Goal: Information Seeking & Learning: Learn about a topic

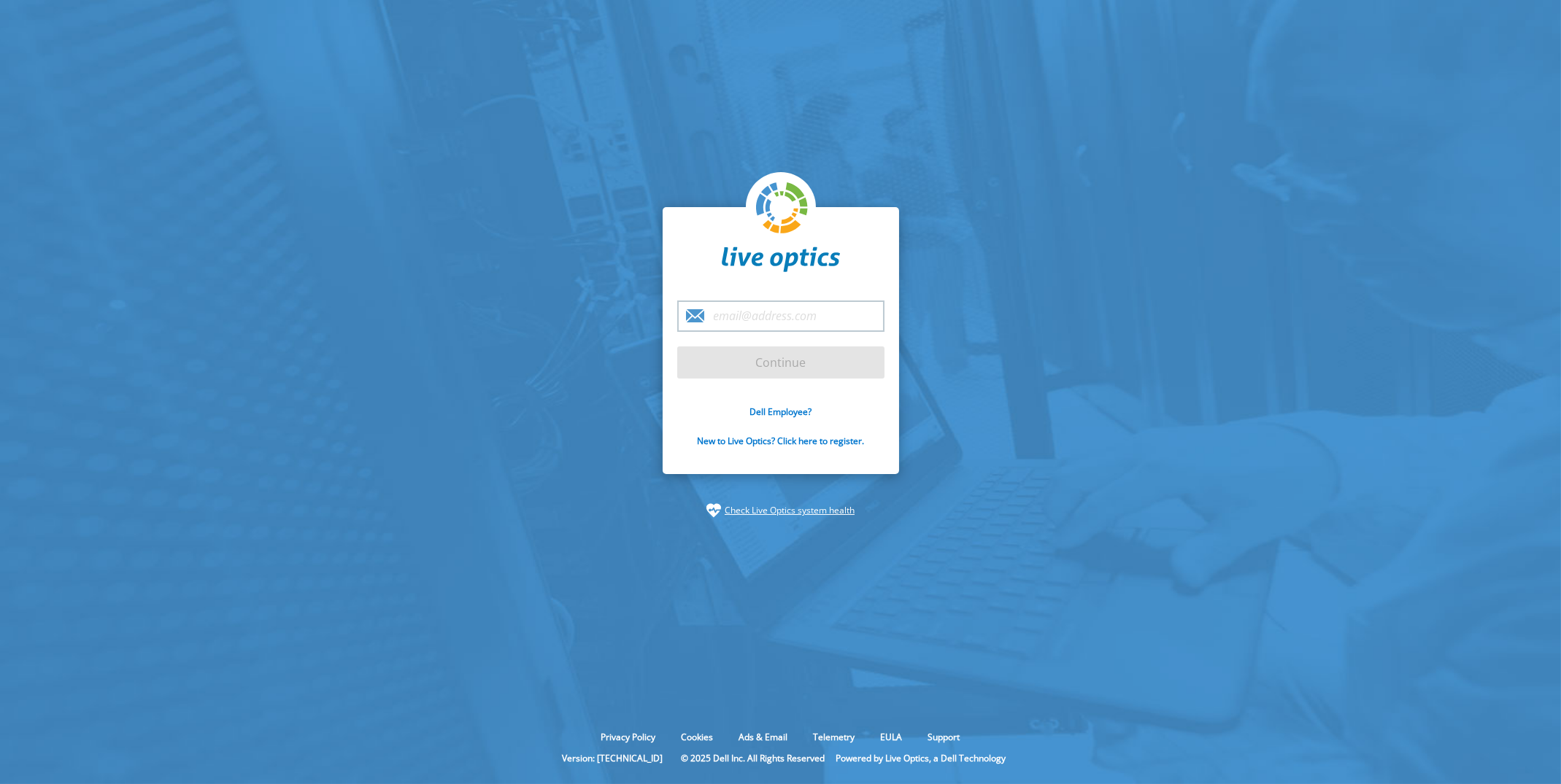
click at [782, 309] on input "email" at bounding box center [780, 316] width 207 height 31
type input "[PERSON_NAME][EMAIL_ADDRESS][DOMAIN_NAME]"
click at [757, 371] on input "Continue" at bounding box center [780, 362] width 207 height 32
click at [786, 364] on input "Continue" at bounding box center [780, 362] width 207 height 32
click at [750, 373] on input "Continue" at bounding box center [780, 362] width 207 height 32
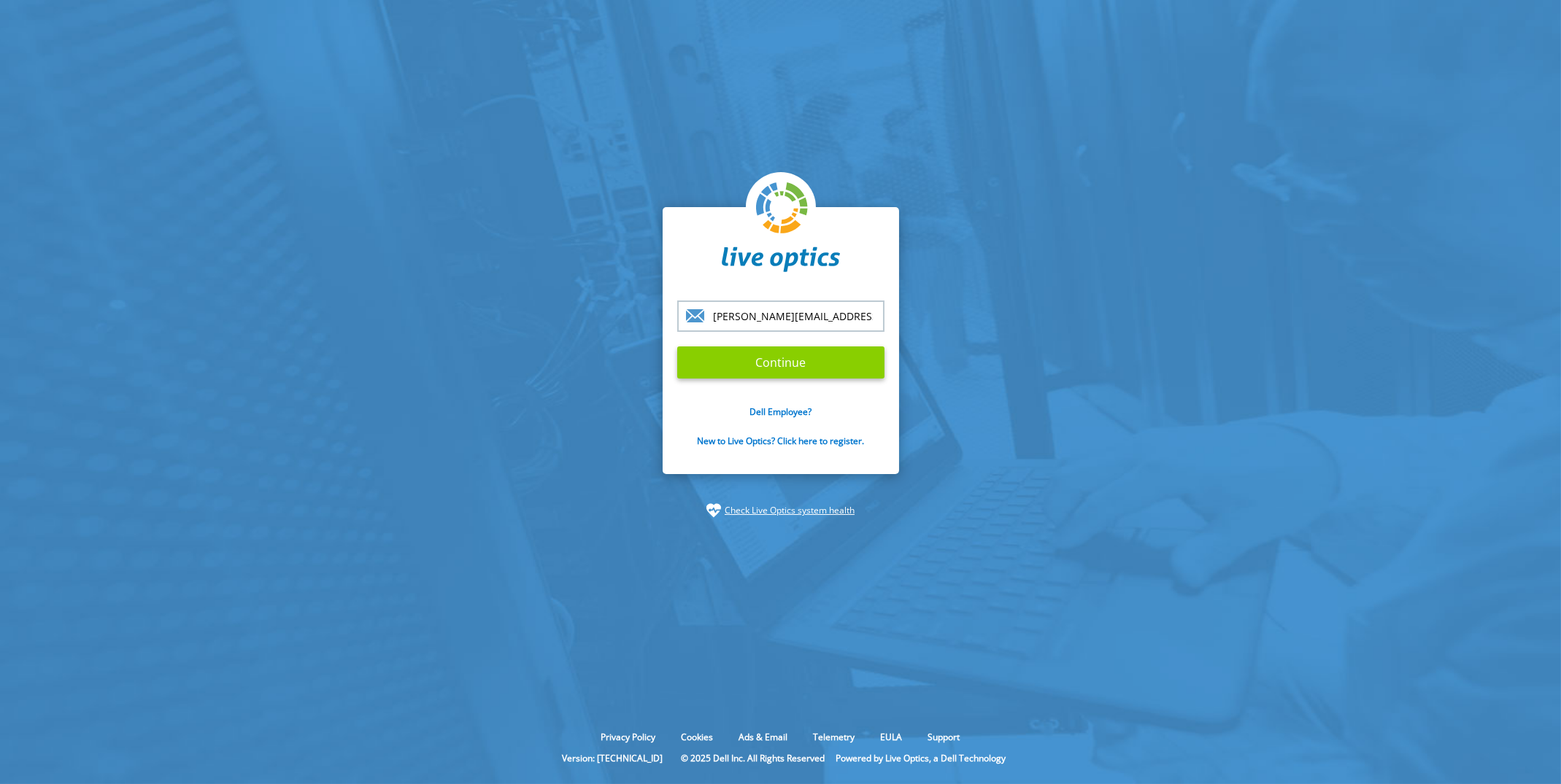
click at [735, 362] on input "Continue" at bounding box center [780, 362] width 207 height 32
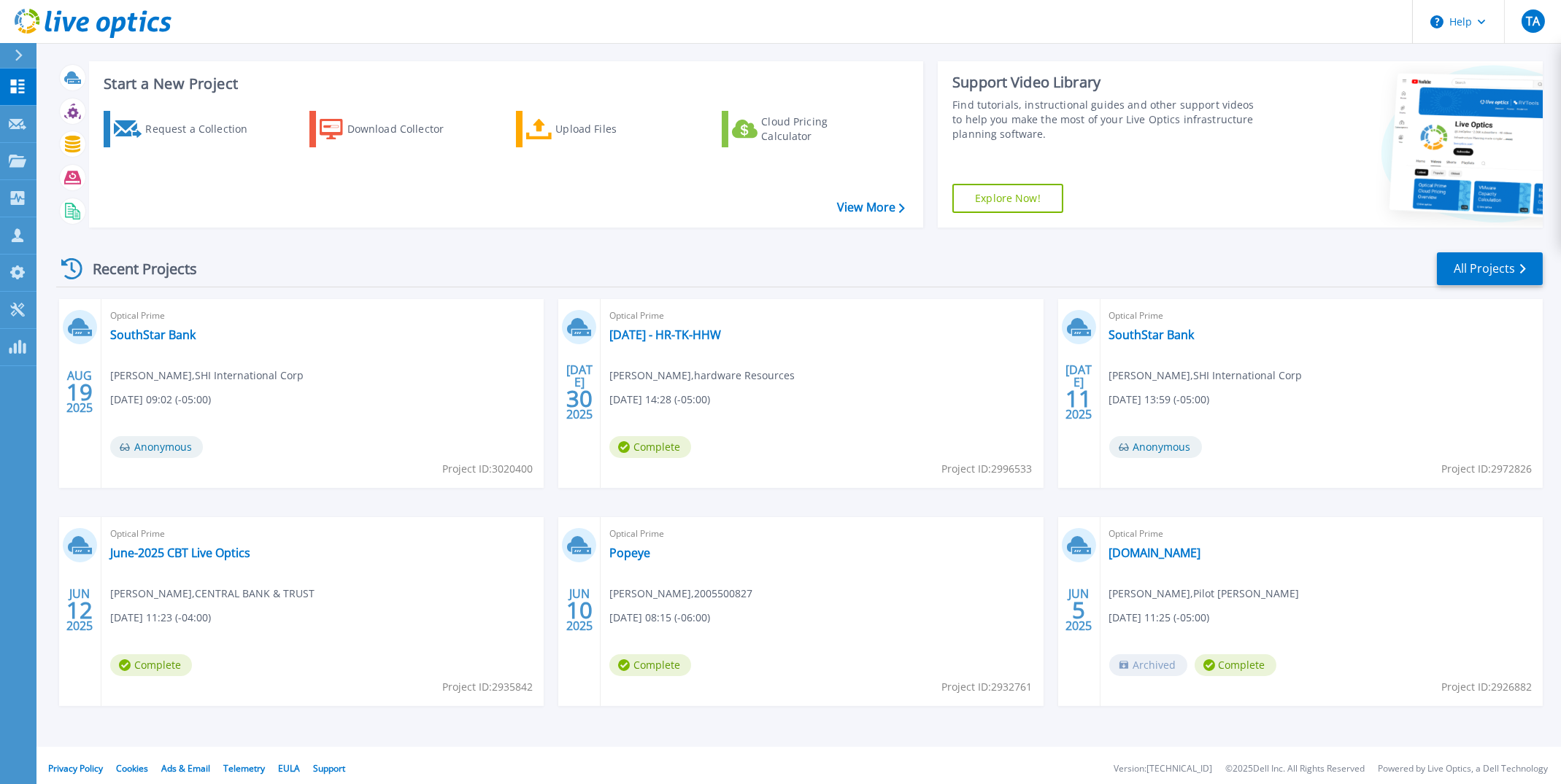
scroll to position [24, 0]
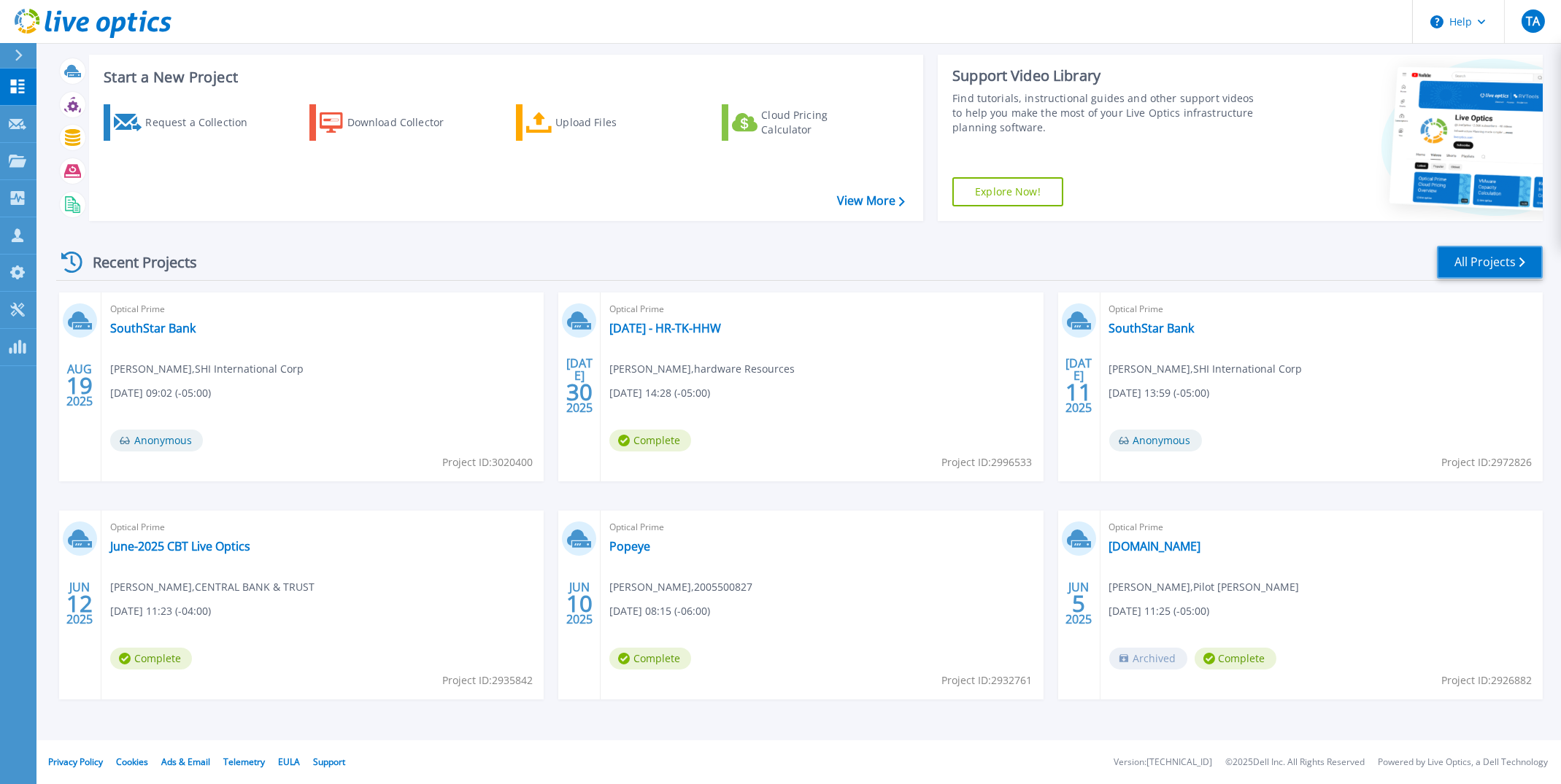
click at [1493, 268] on link "All Projects" at bounding box center [1489, 262] width 106 height 32
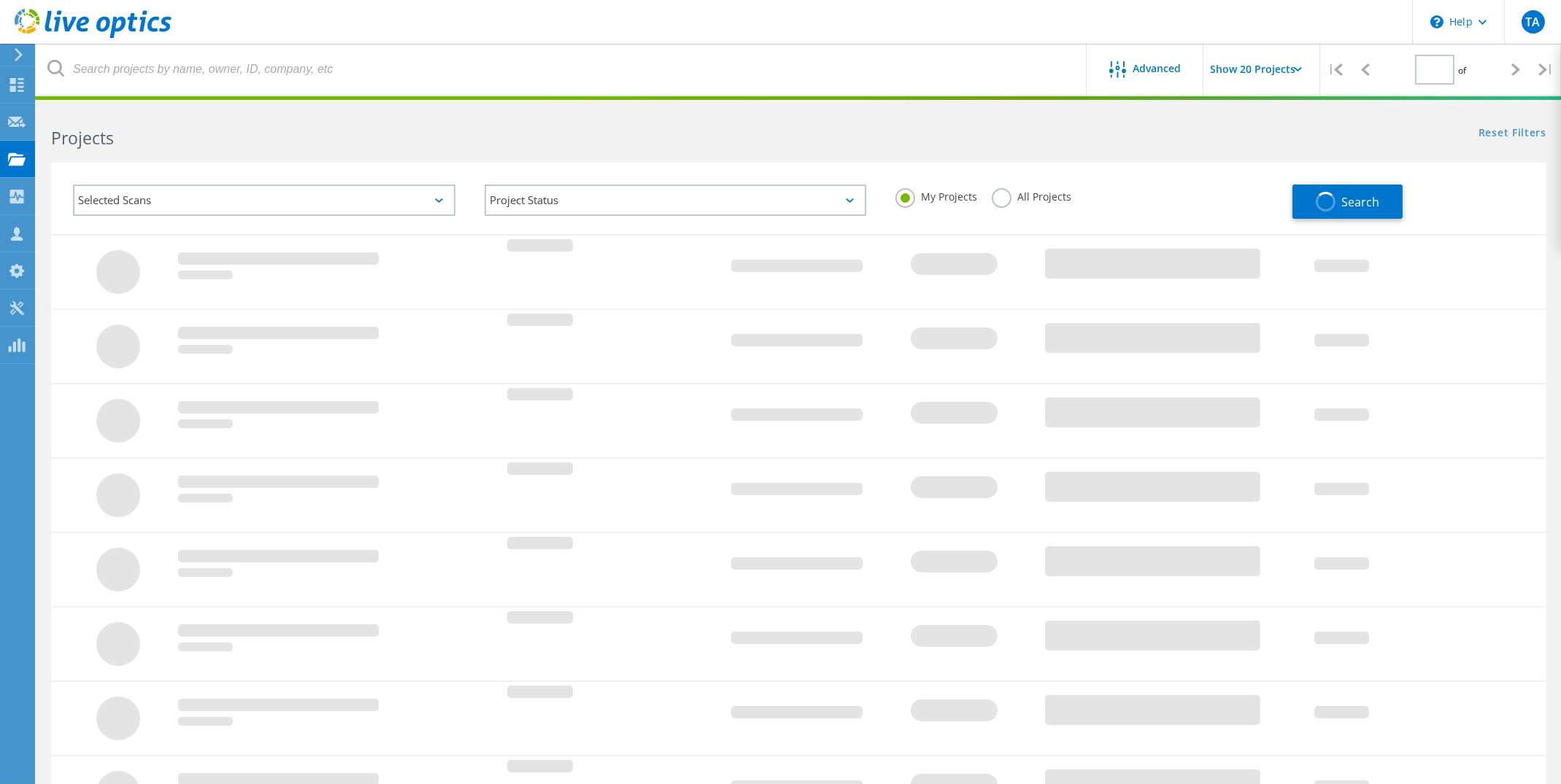
type input "1"
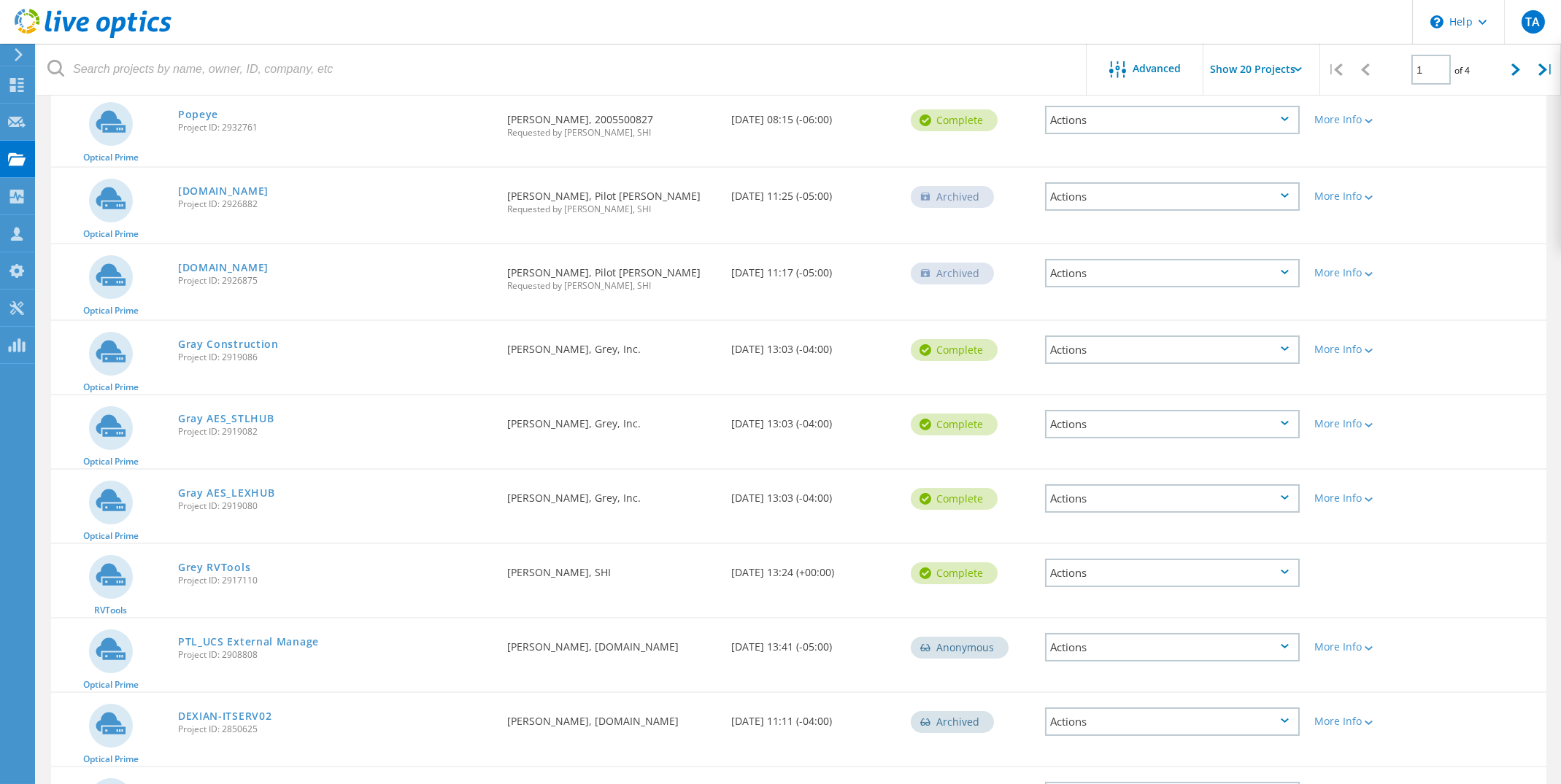
scroll to position [481, 0]
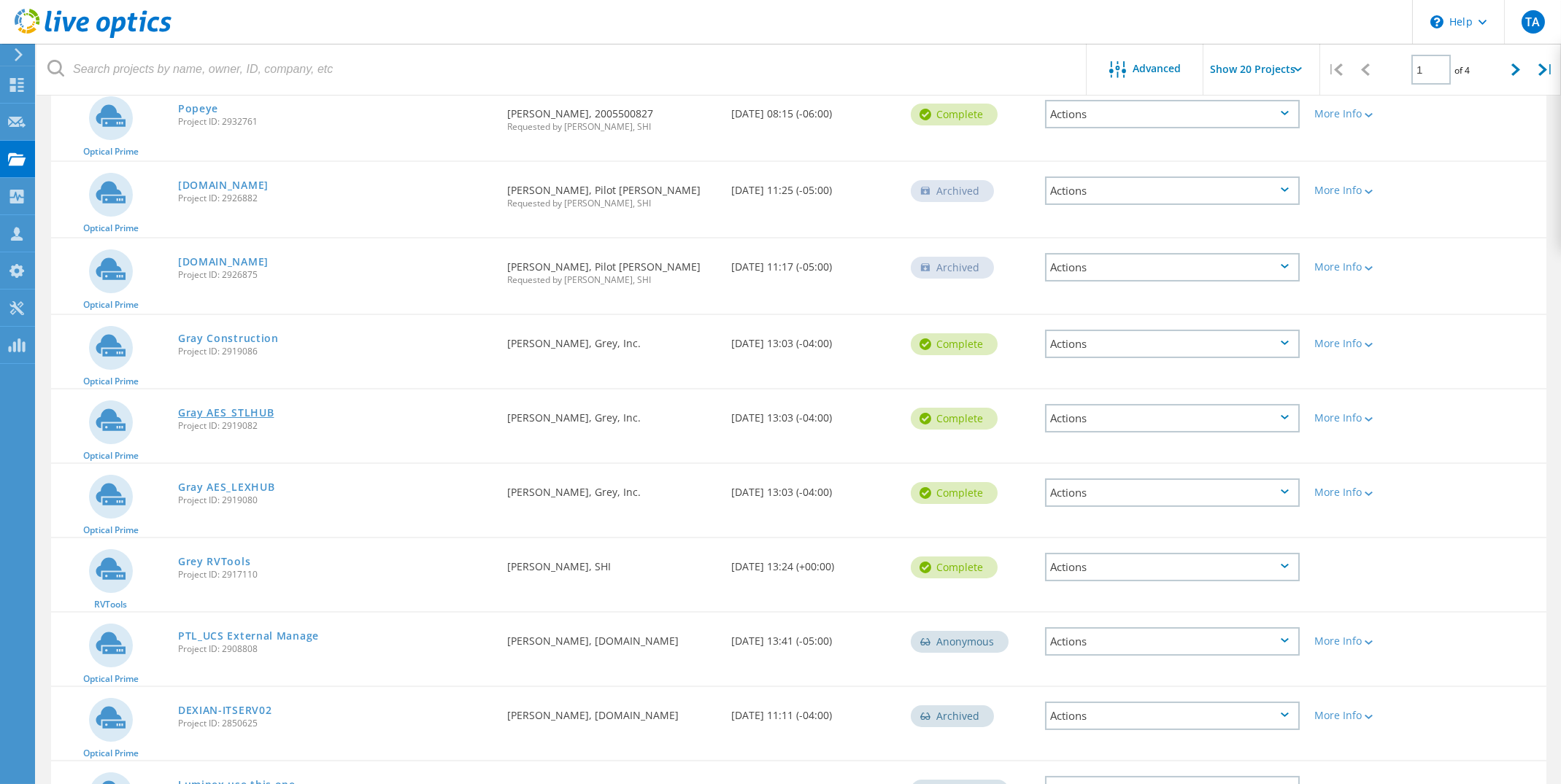
click at [254, 414] on link "Gray AES_STLHUB" at bounding box center [226, 413] width 96 height 10
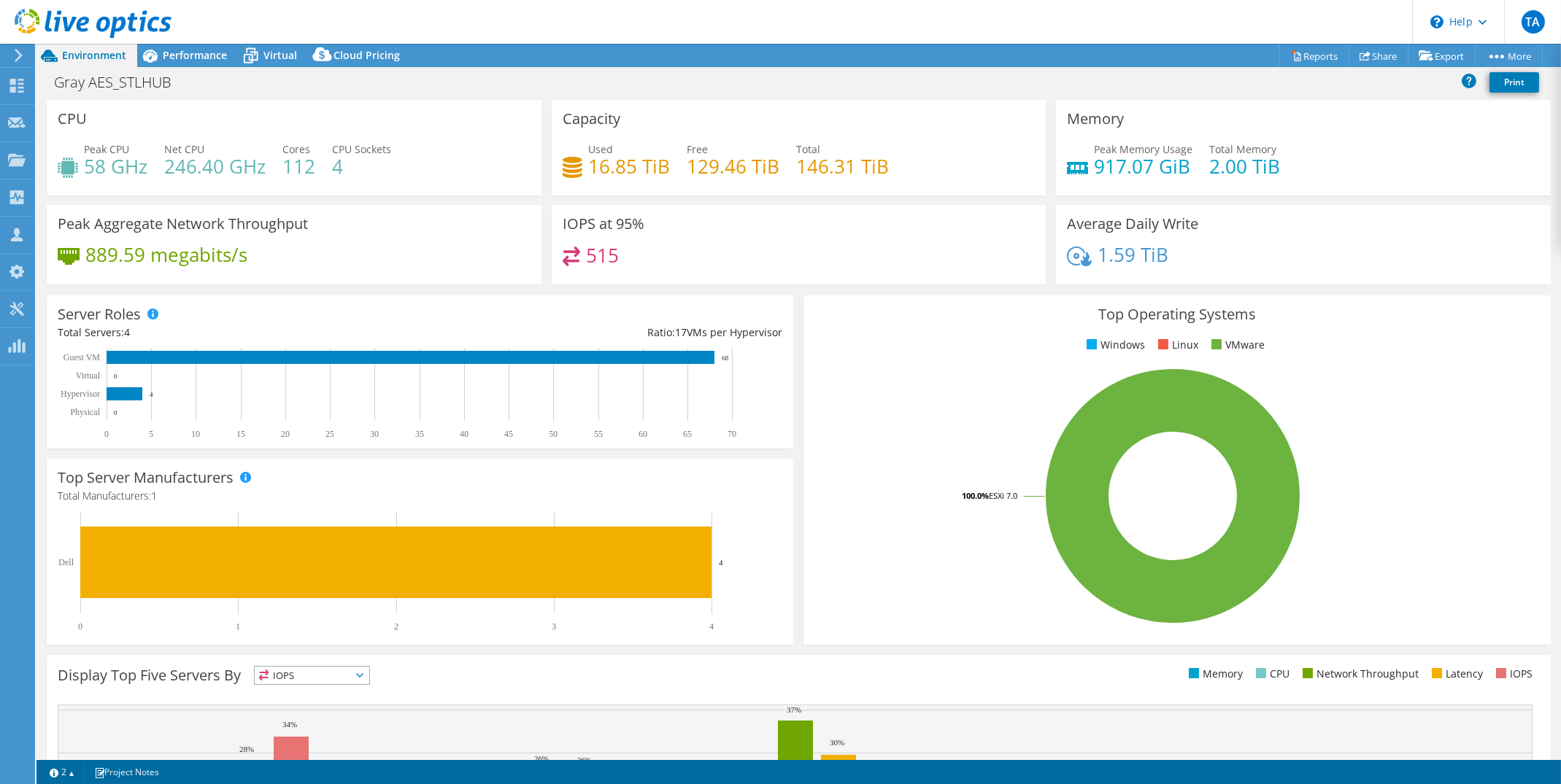
select select "USD"
click at [199, 63] on div "Performance" at bounding box center [188, 55] width 100 height 24
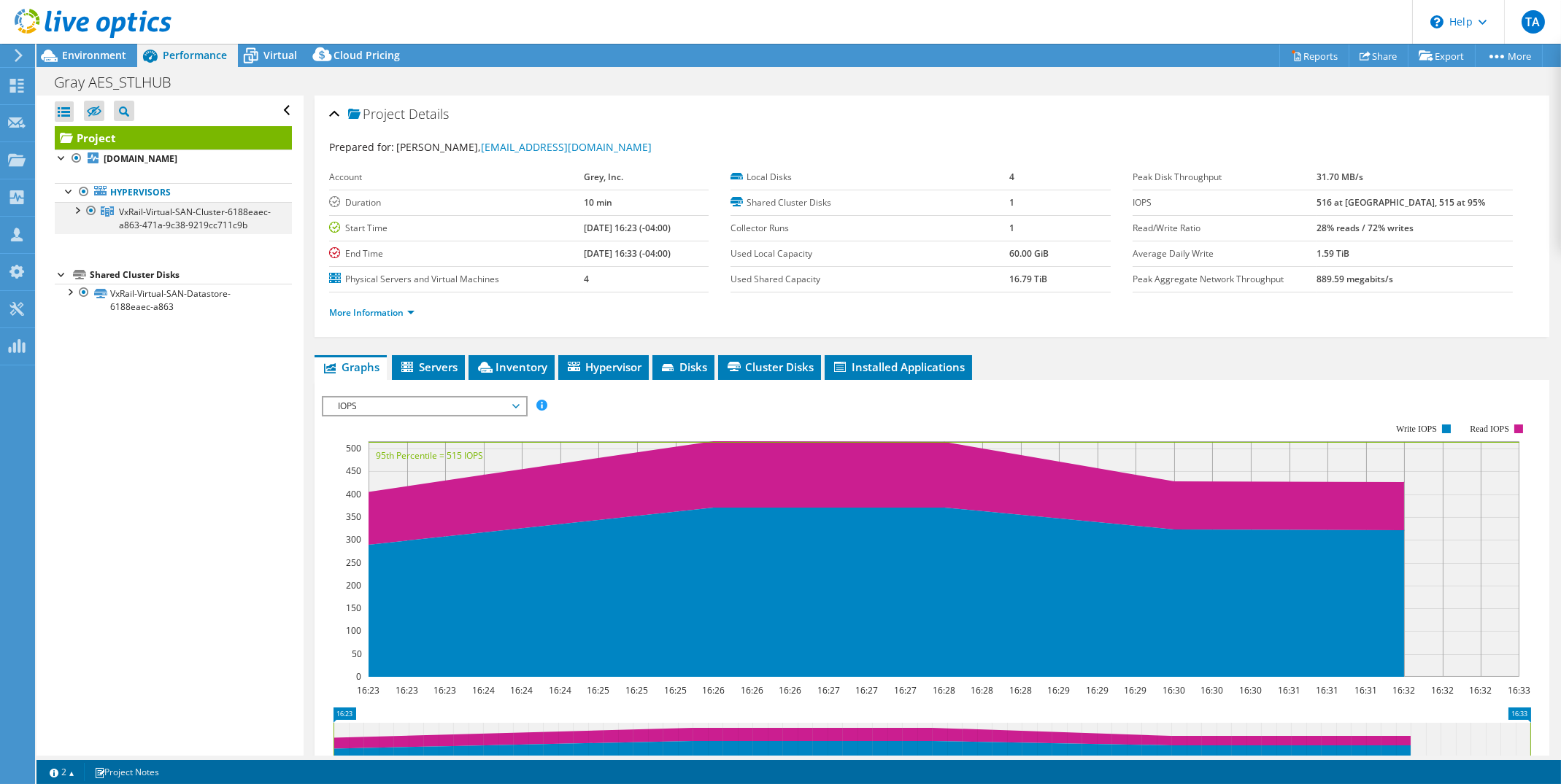
click at [78, 213] on div at bounding box center [77, 210] width 15 height 15
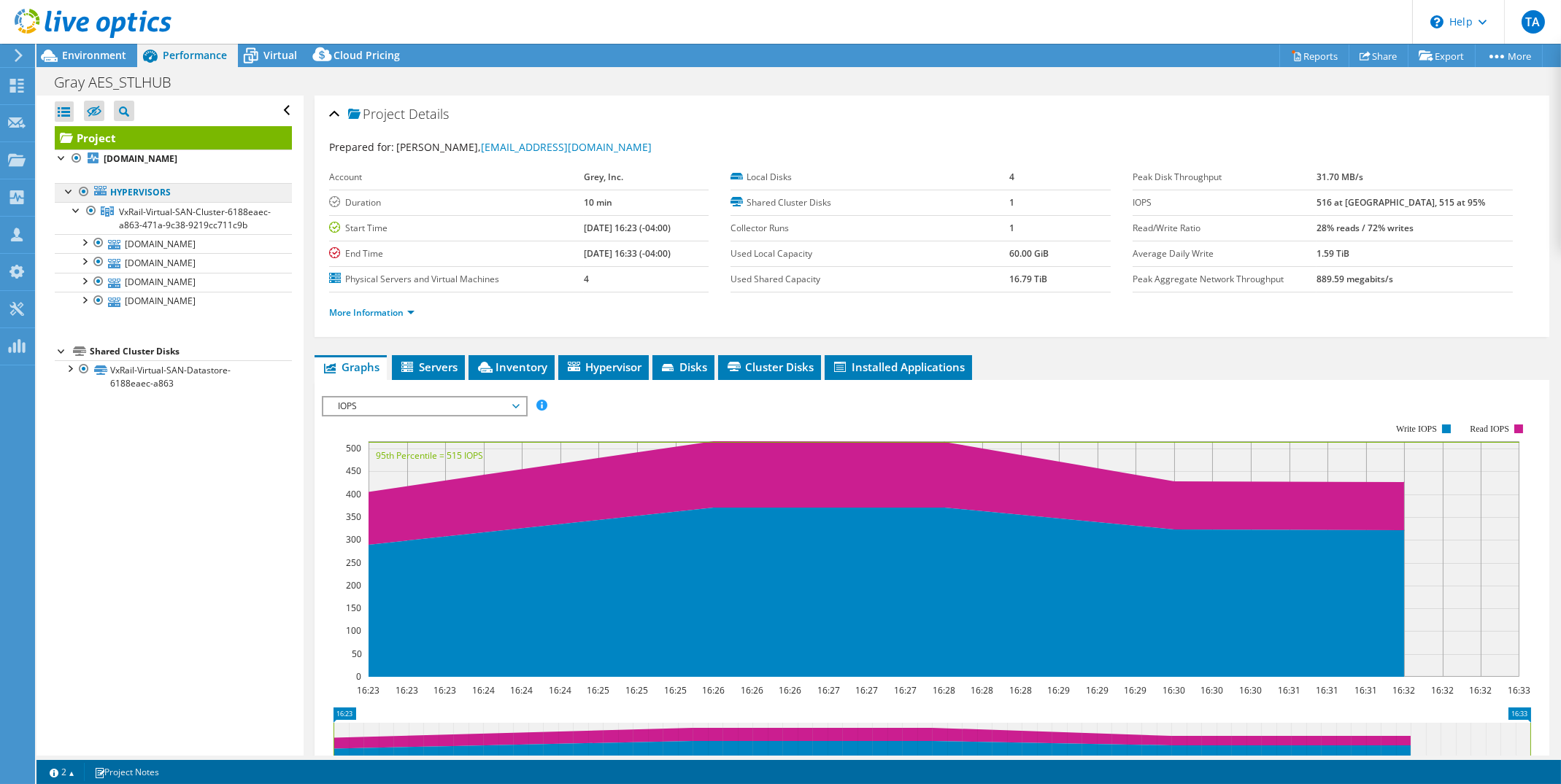
click at [136, 195] on link "Hypervisors" at bounding box center [173, 193] width 237 height 19
click at [516, 403] on span "IOPS" at bounding box center [425, 407] width 188 height 18
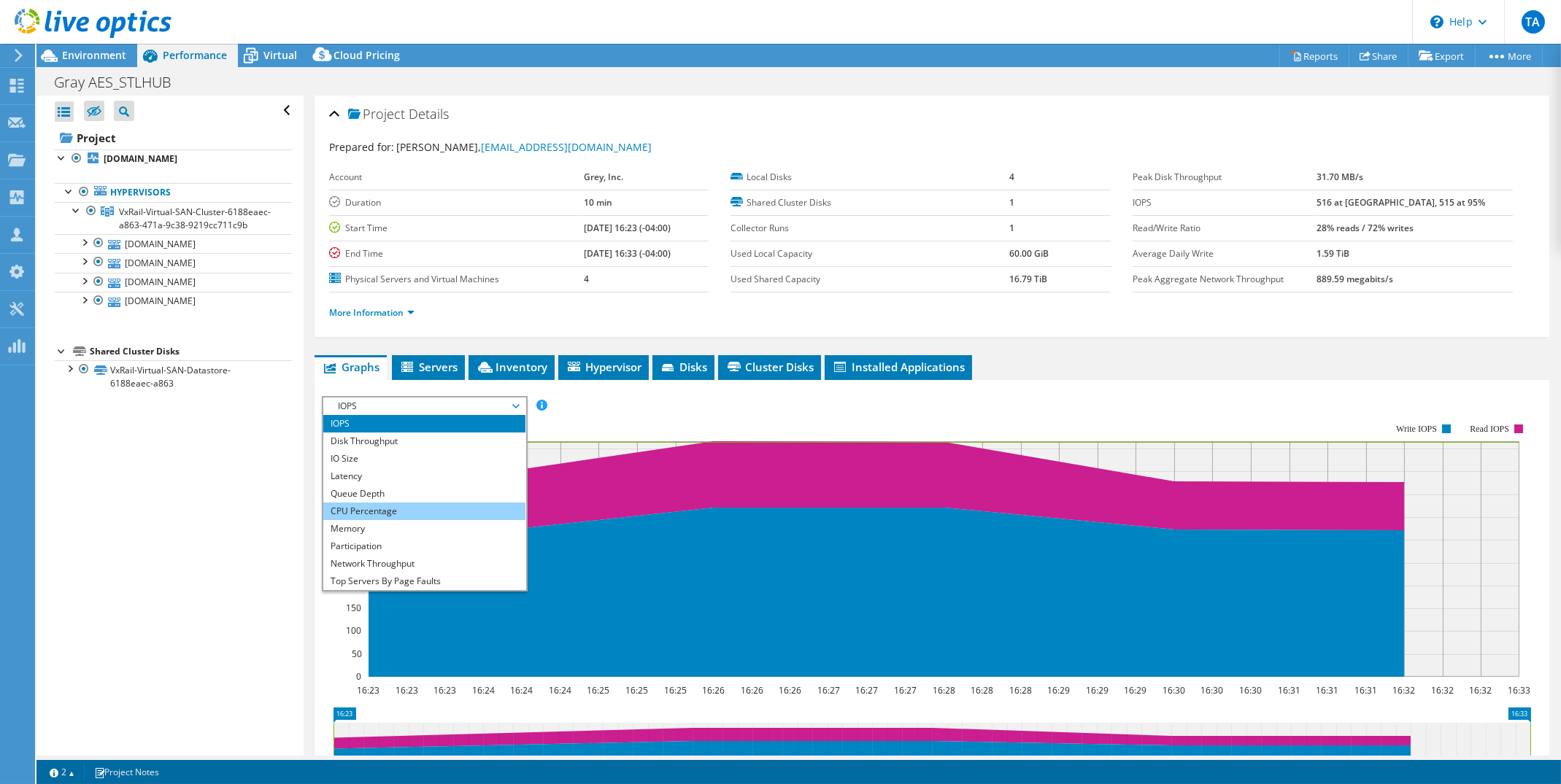
click at [377, 509] on li "CPU Percentage" at bounding box center [425, 512] width 202 height 18
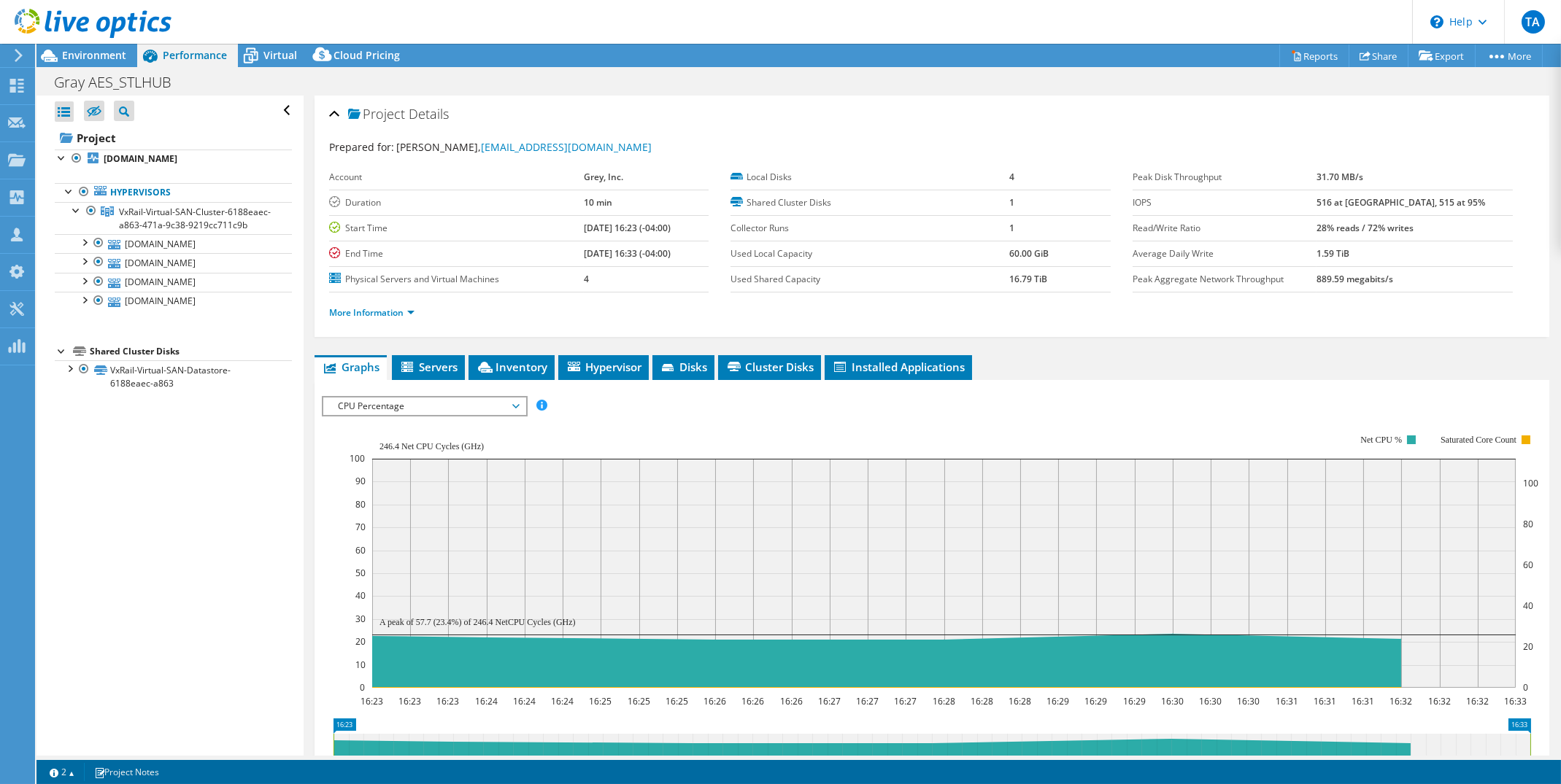
click at [17, 57] on icon at bounding box center [18, 55] width 11 height 13
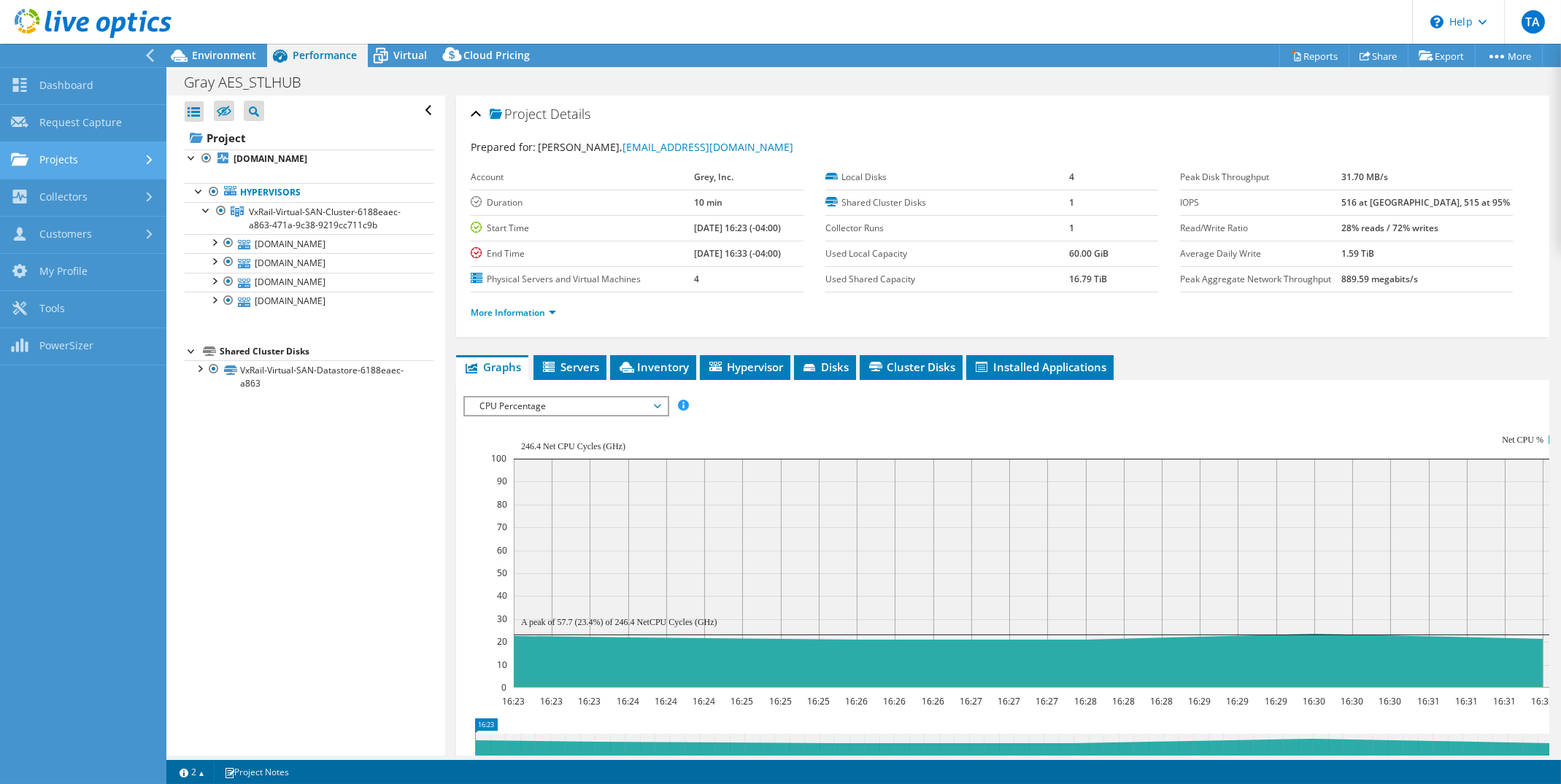
click at [90, 159] on link "Projects" at bounding box center [83, 161] width 166 height 37
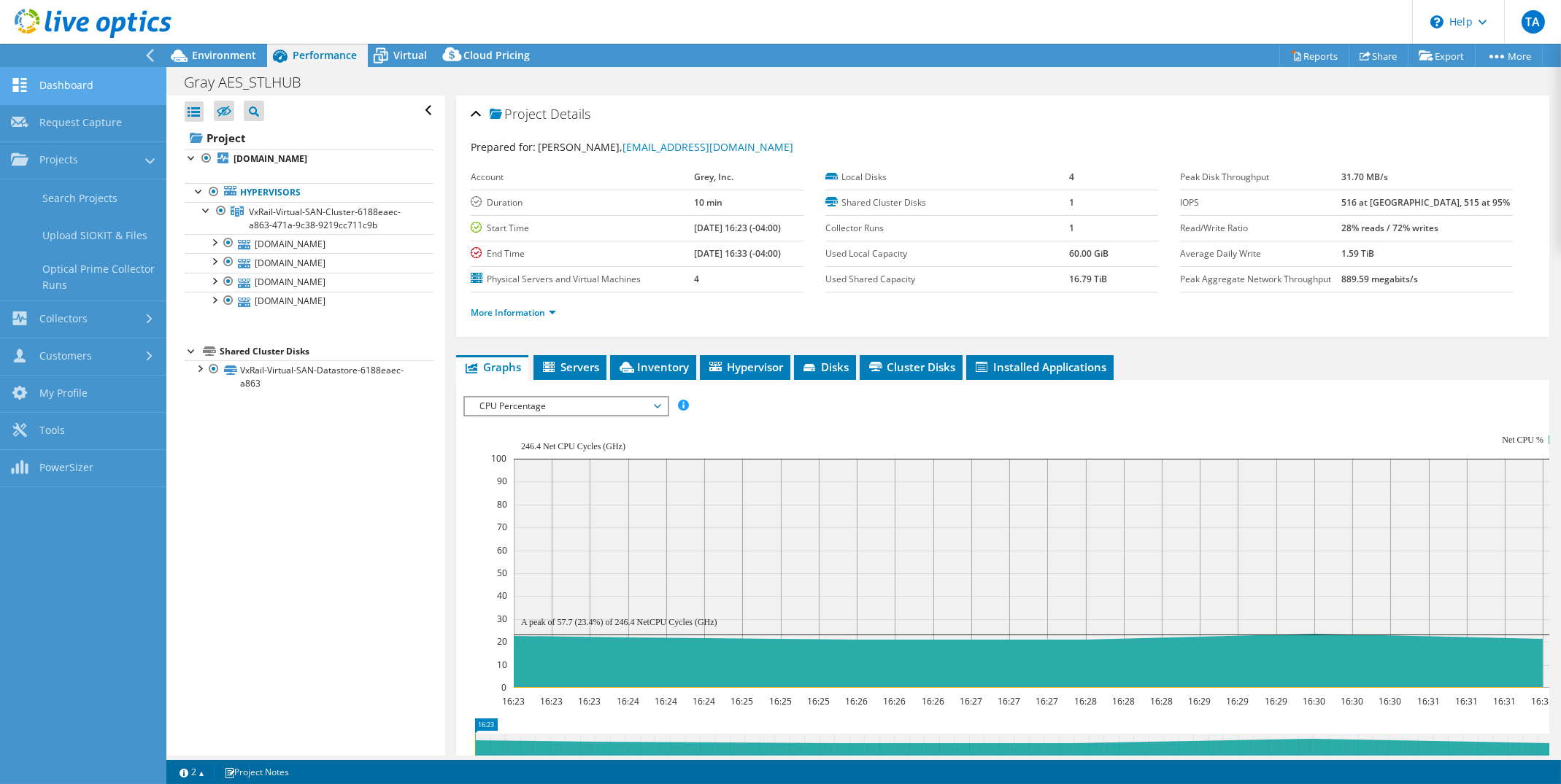
click at [79, 83] on link "Dashboard" at bounding box center [83, 86] width 166 height 37
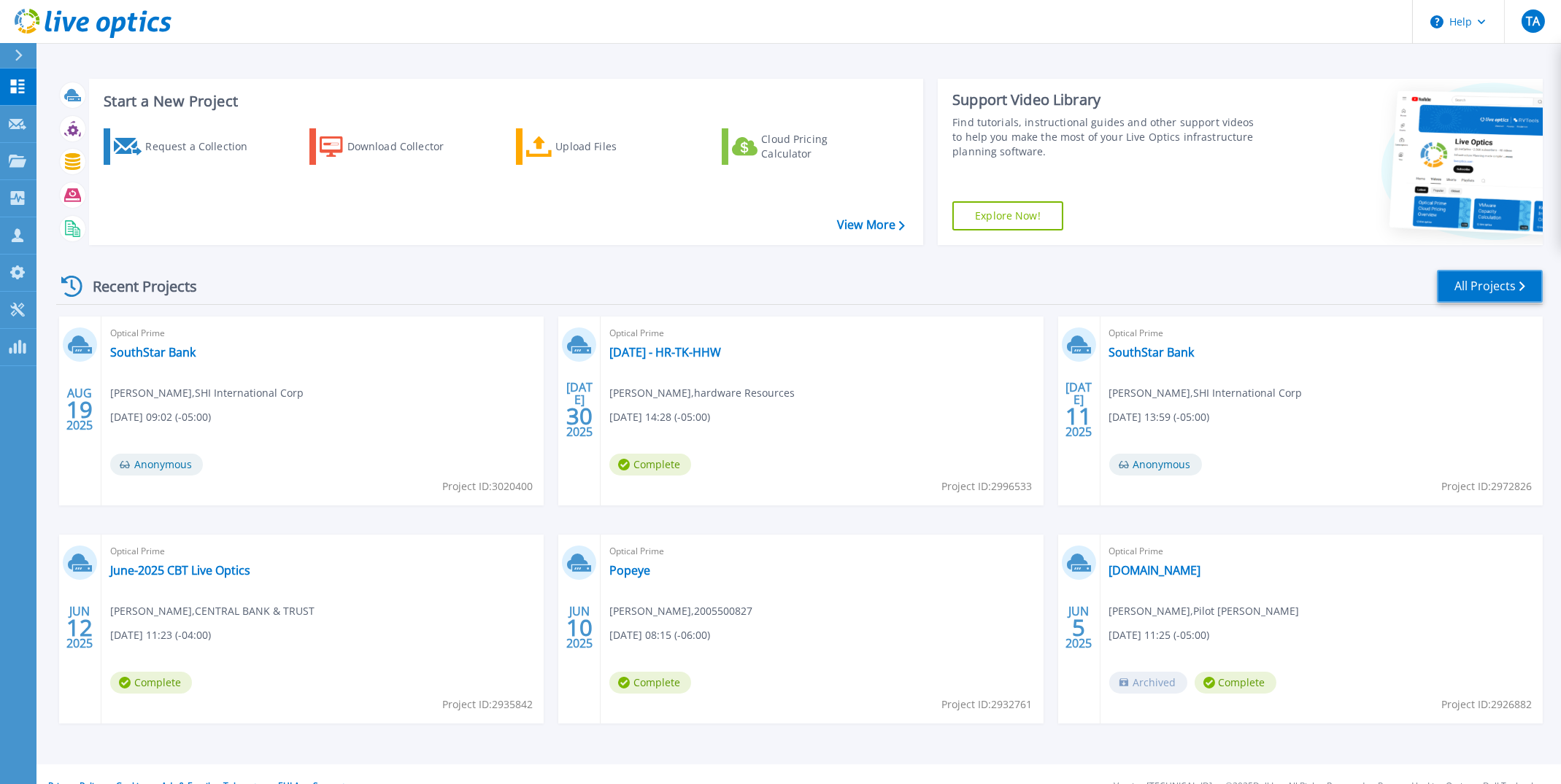
click at [1506, 284] on link "All Projects" at bounding box center [1489, 286] width 106 height 32
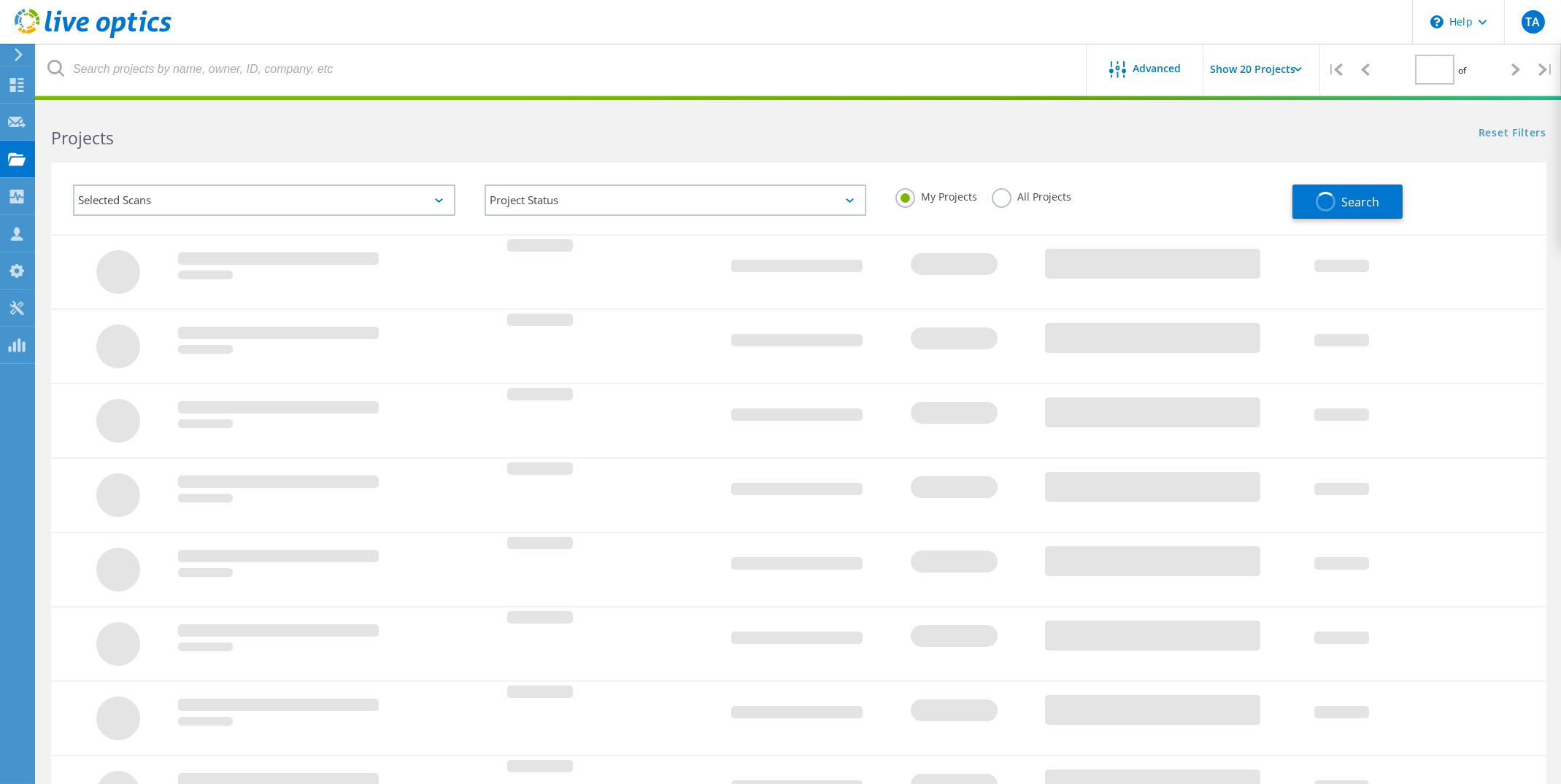
type input "1"
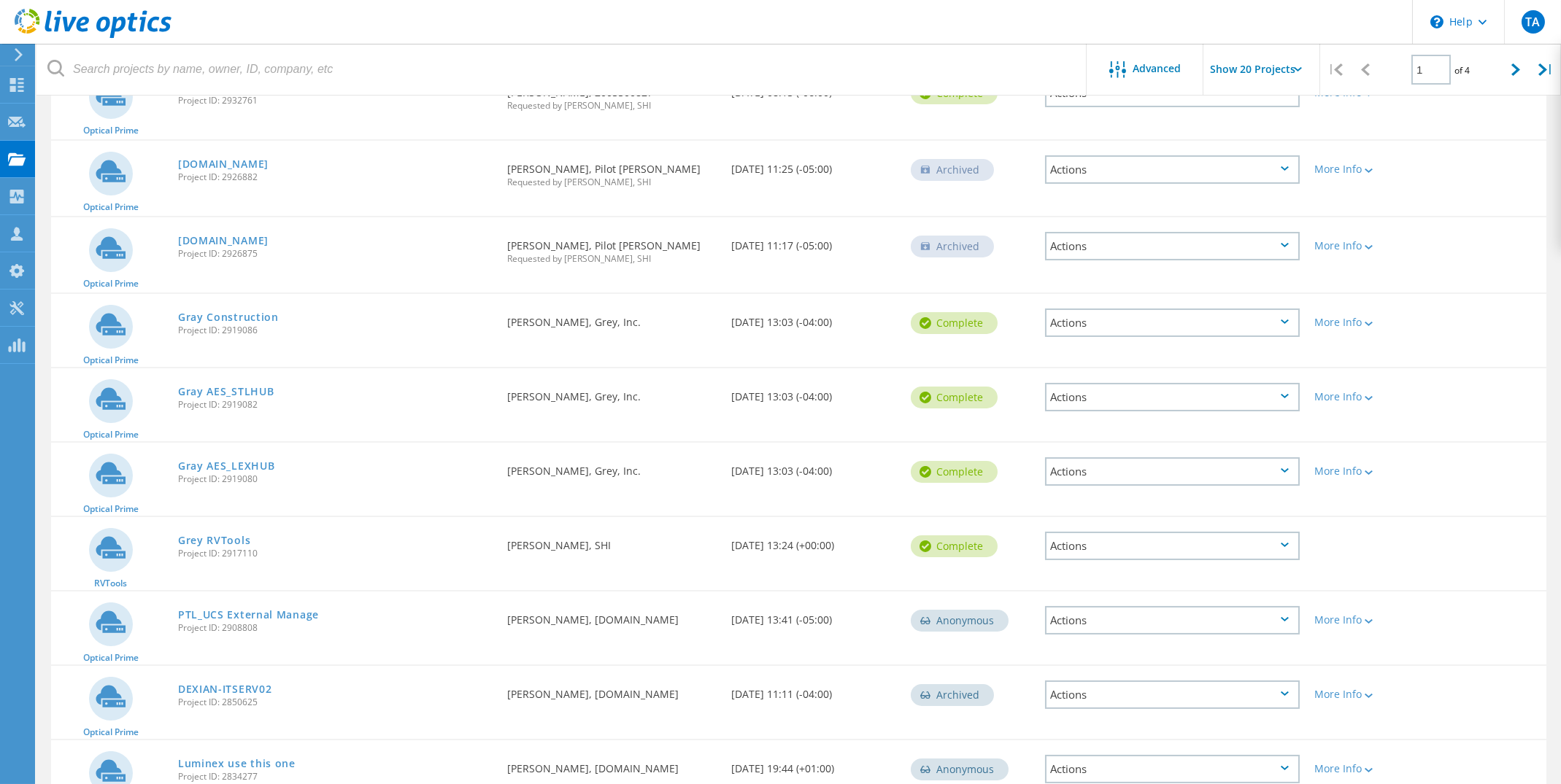
scroll to position [503, 0]
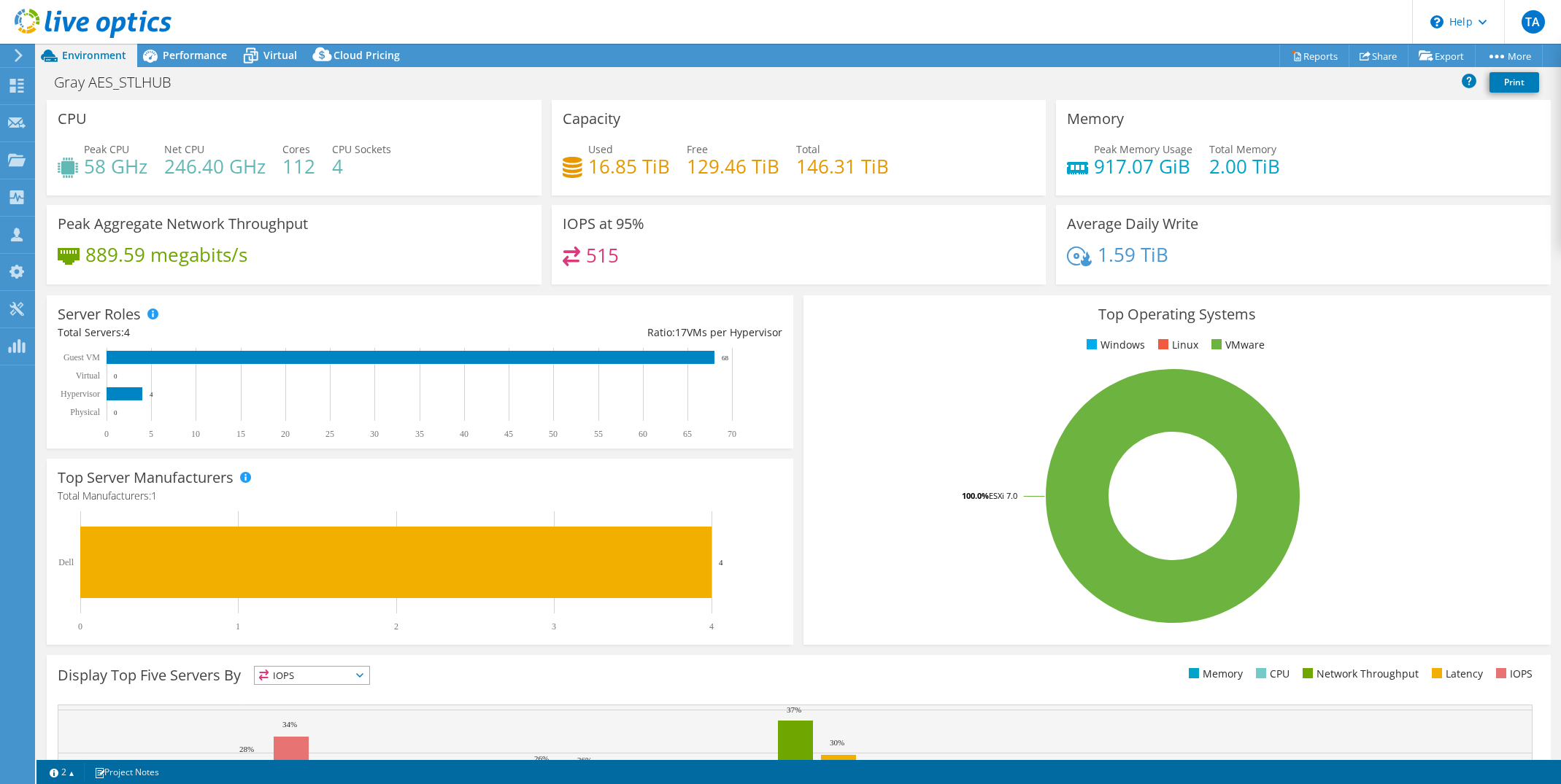
select select "USD"
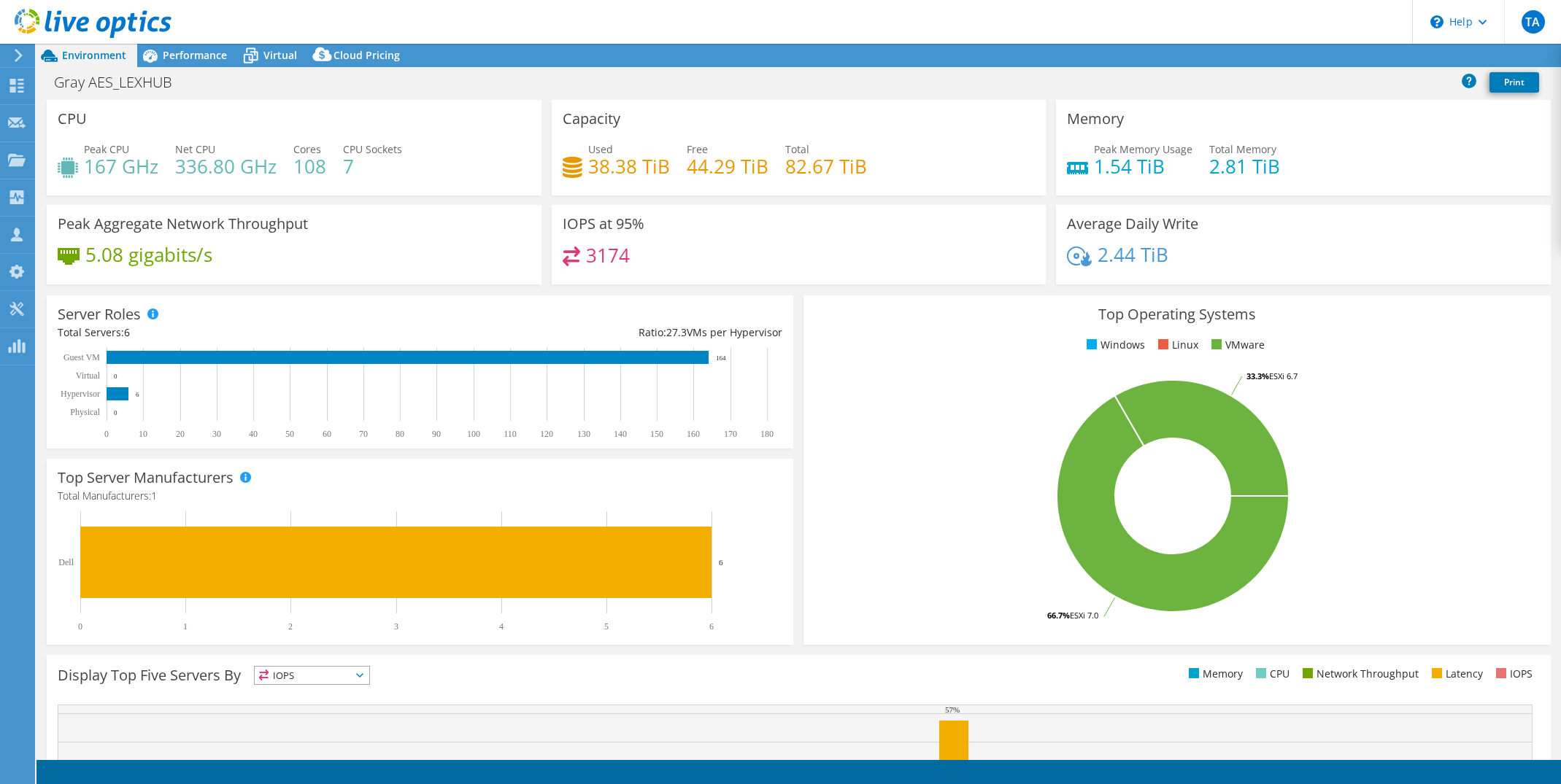
select select "USEast"
select select "USD"
click at [196, 61] on span "Performance" at bounding box center [194, 55] width 64 height 14
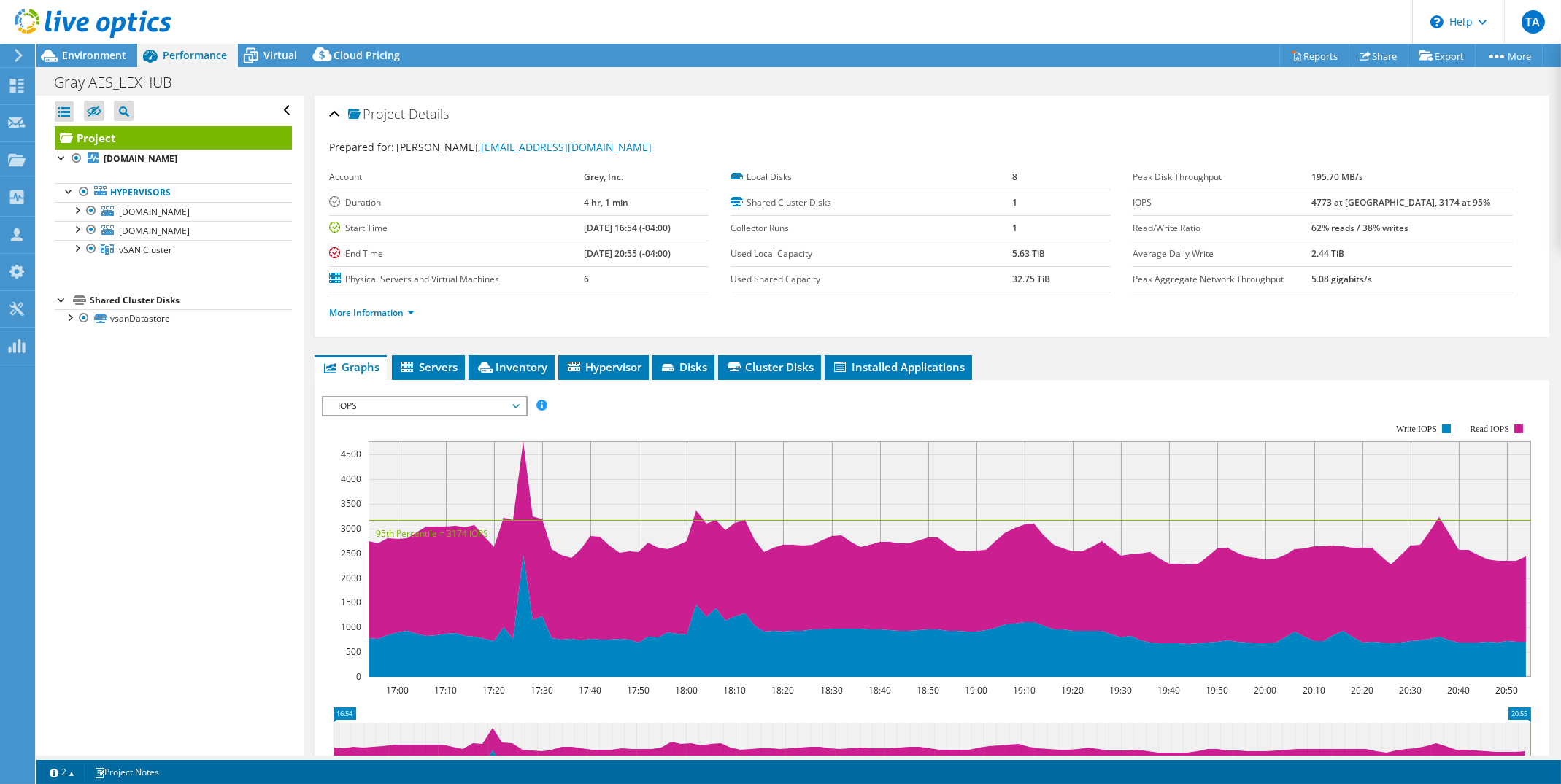
click at [514, 404] on span "IOPS" at bounding box center [425, 407] width 188 height 18
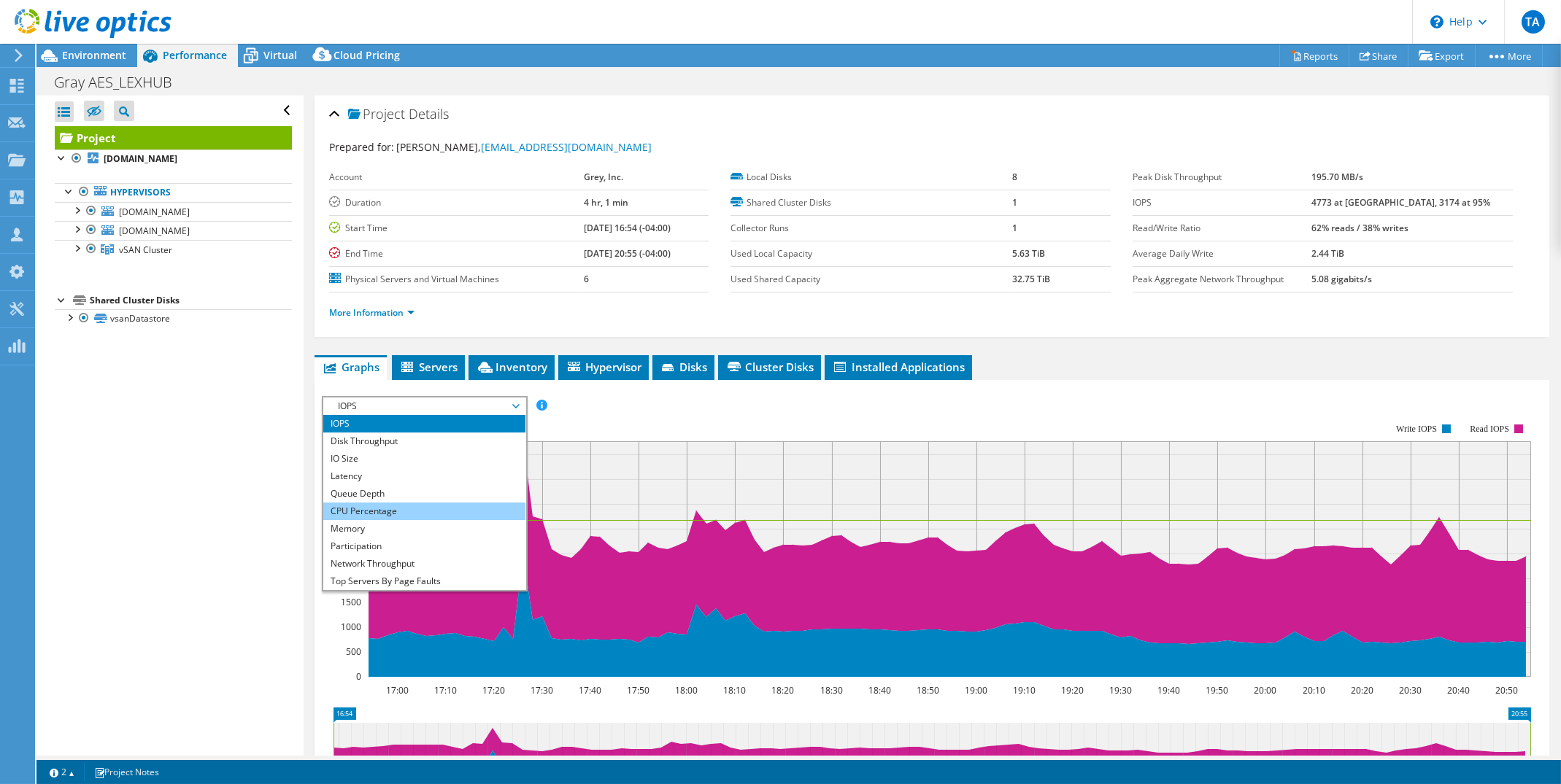
click at [380, 506] on li "CPU Percentage" at bounding box center [425, 512] width 202 height 18
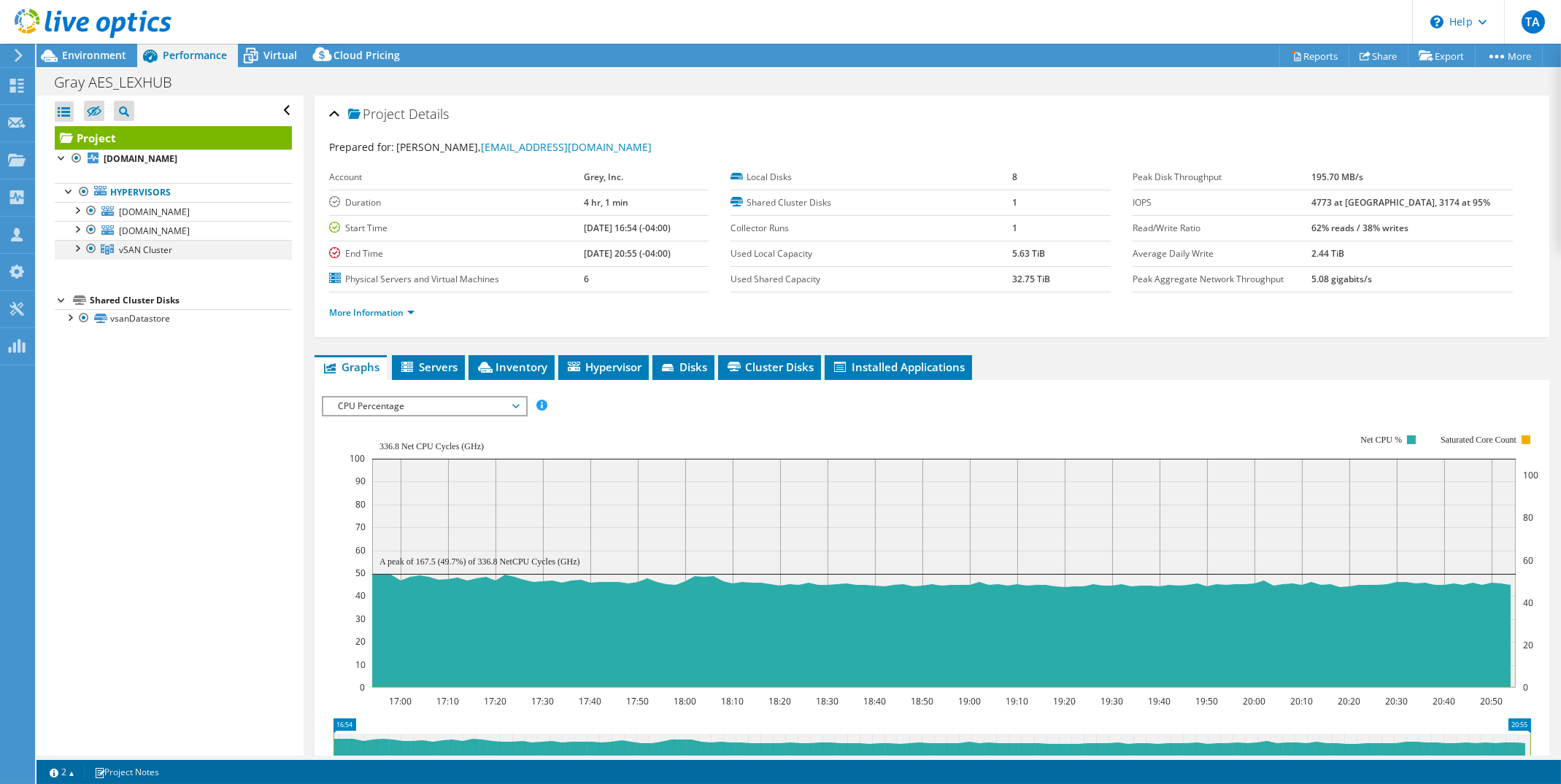
click at [77, 253] on div at bounding box center [77, 247] width 15 height 15
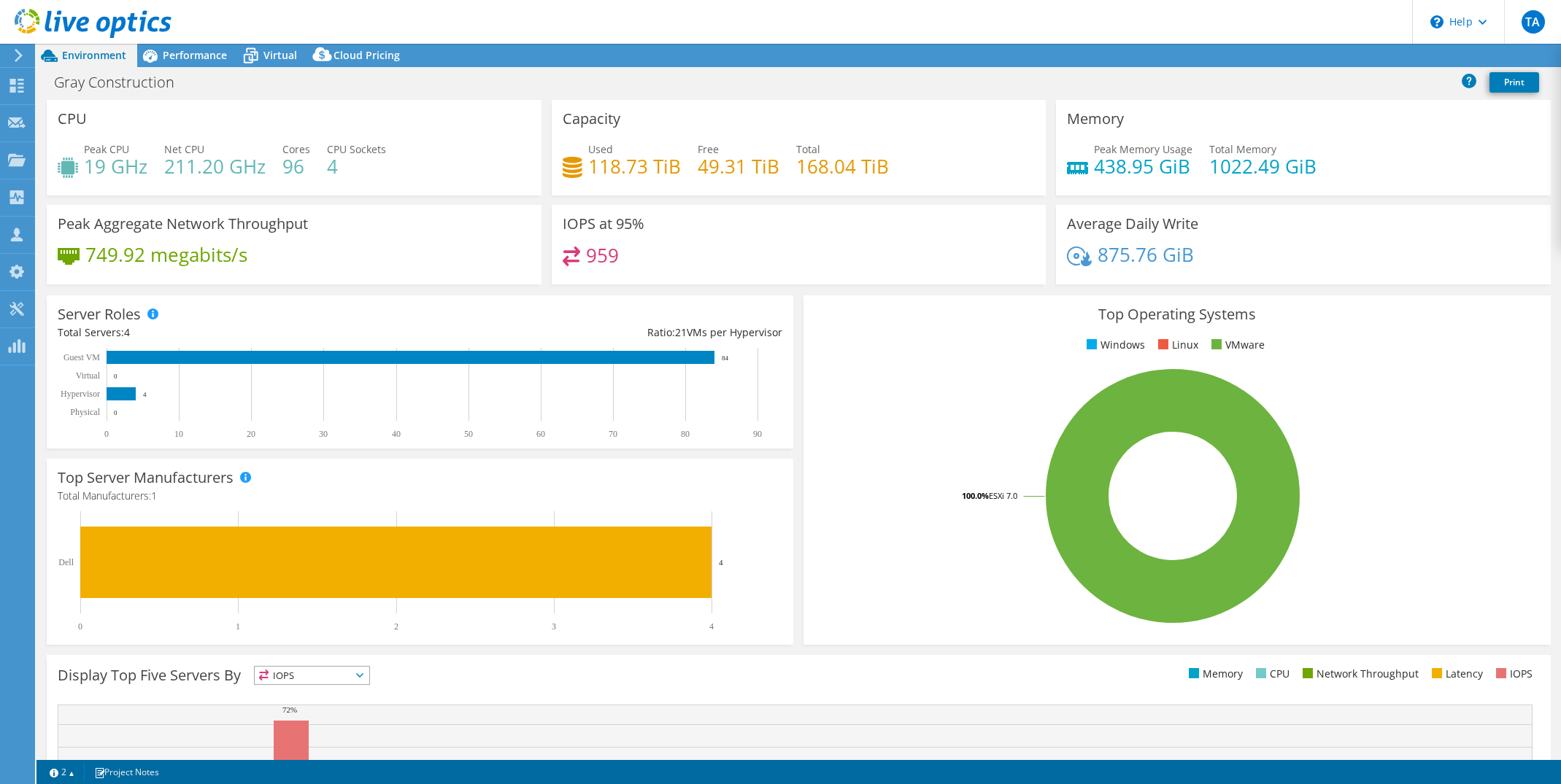
select select "USD"
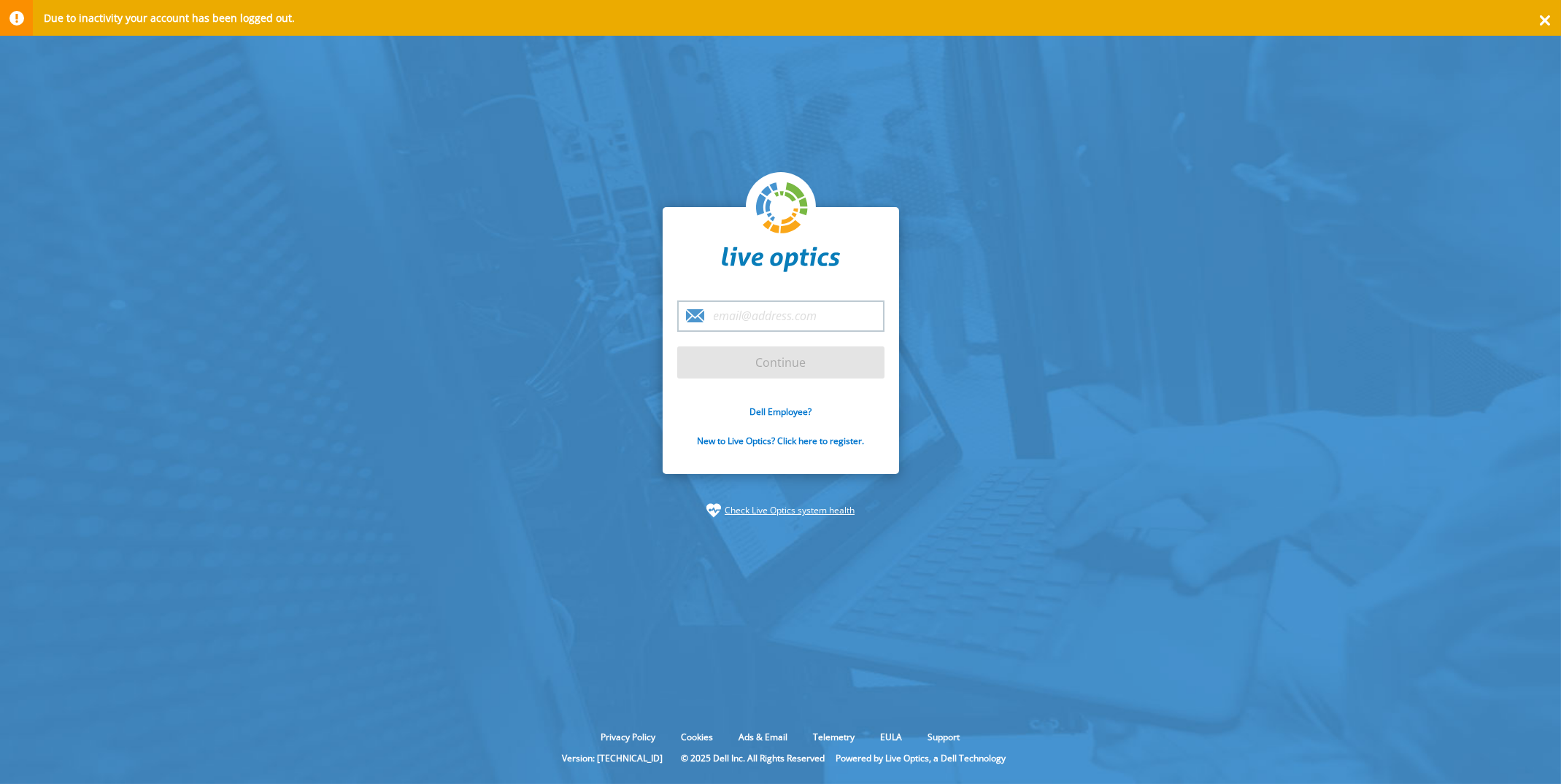
click at [777, 323] on input "email" at bounding box center [780, 316] width 207 height 31
type input "[PERSON_NAME][EMAIL_ADDRESS][DOMAIN_NAME]"
click at [767, 365] on input "Continue" at bounding box center [780, 362] width 207 height 32
click at [711, 368] on input "Continue" at bounding box center [780, 362] width 207 height 32
click at [1541, 24] on div at bounding box center [1544, 18] width 32 height 35
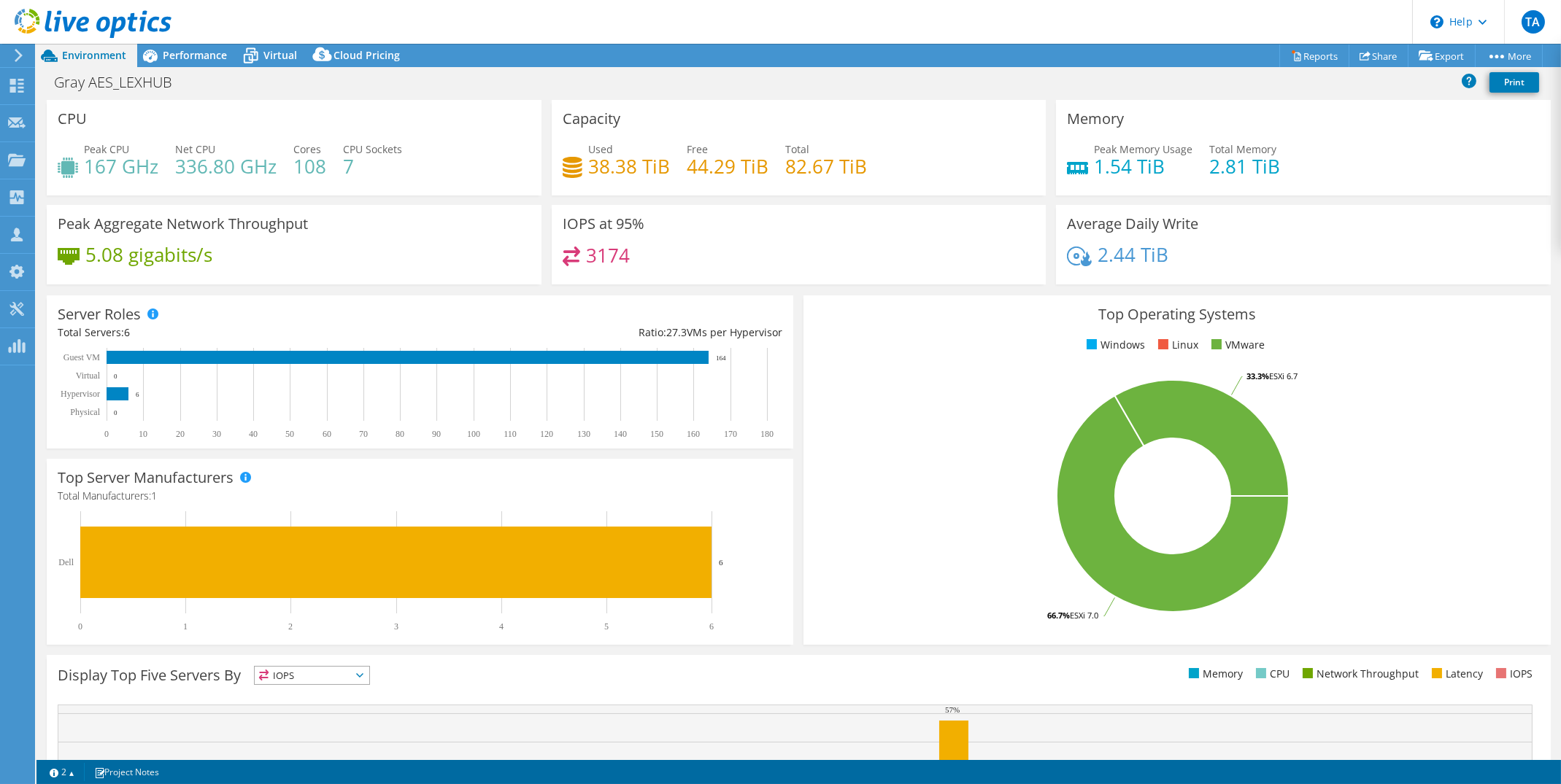
select select "USD"
select select "USEast"
click at [17, 89] on icon at bounding box center [17, 86] width 18 height 14
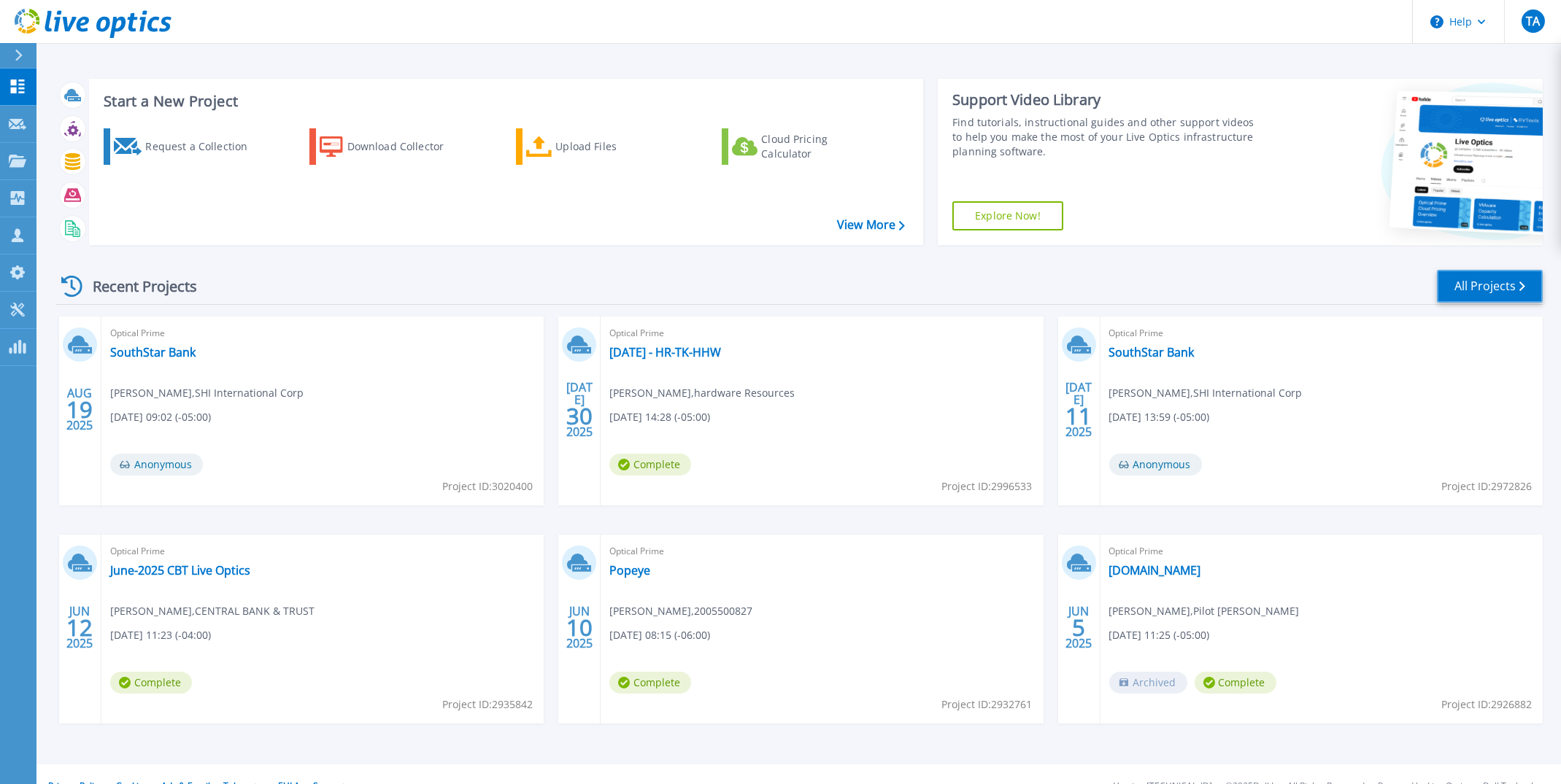
click at [1472, 291] on link "All Projects" at bounding box center [1489, 286] width 106 height 32
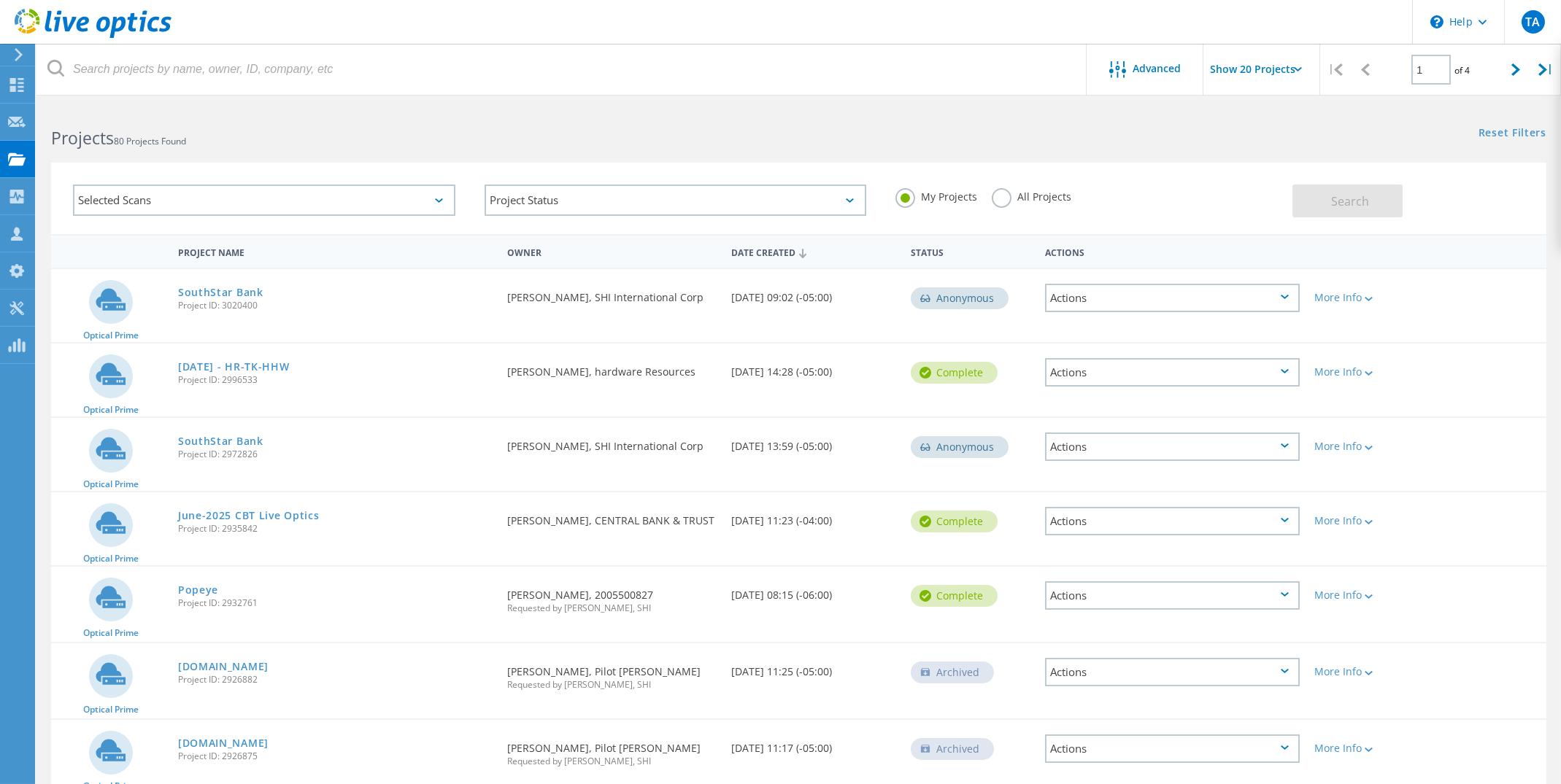
click at [1000, 200] on label "All Projects" at bounding box center [1032, 195] width 80 height 14
click at [0, 0] on input "All Projects" at bounding box center [0, 0] width 0 height 0
click at [1339, 206] on span "Search" at bounding box center [1349, 202] width 38 height 16
click at [1517, 75] on icon at bounding box center [1516, 69] width 9 height 13
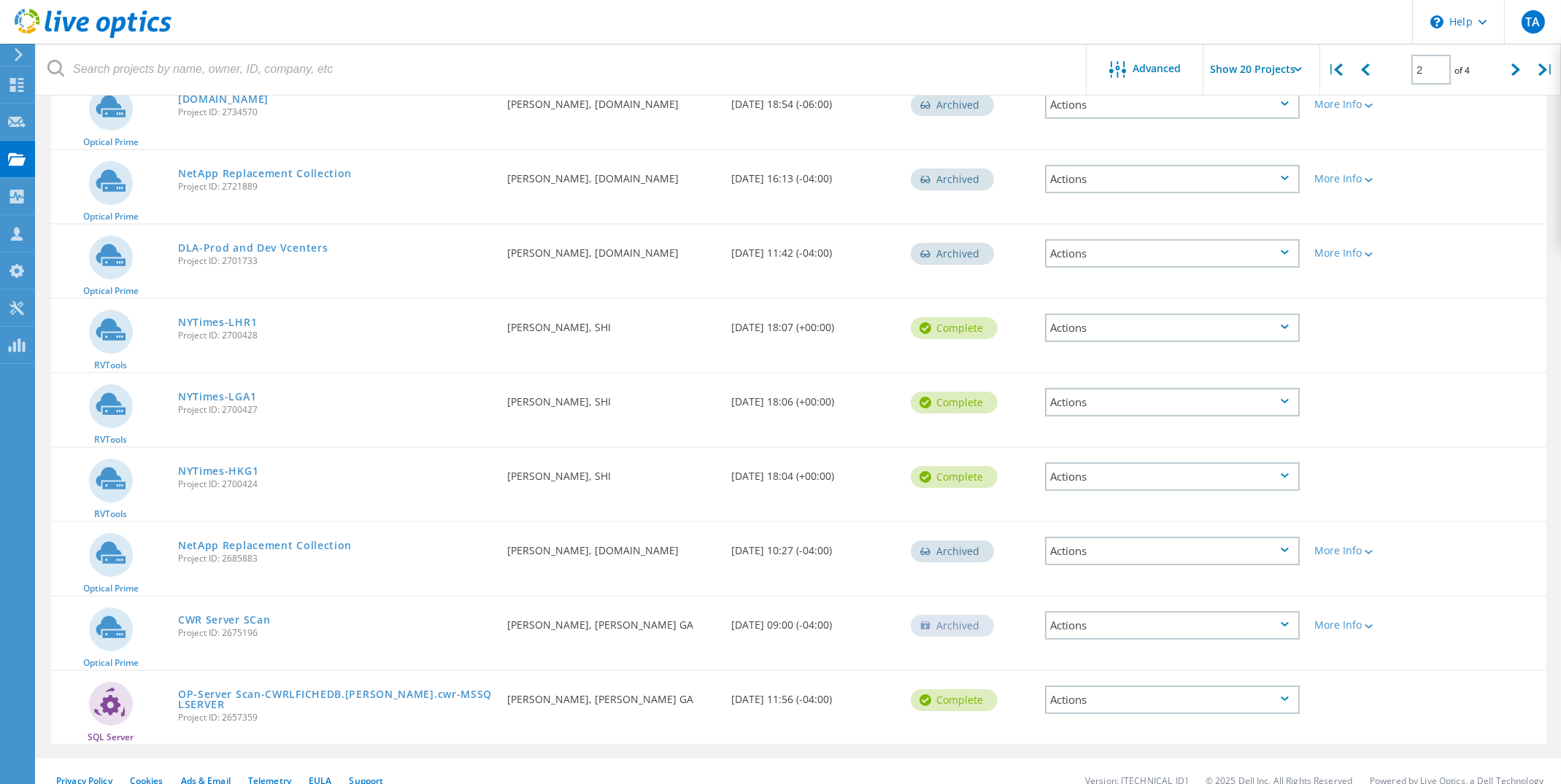
scroll to position [1039, 0]
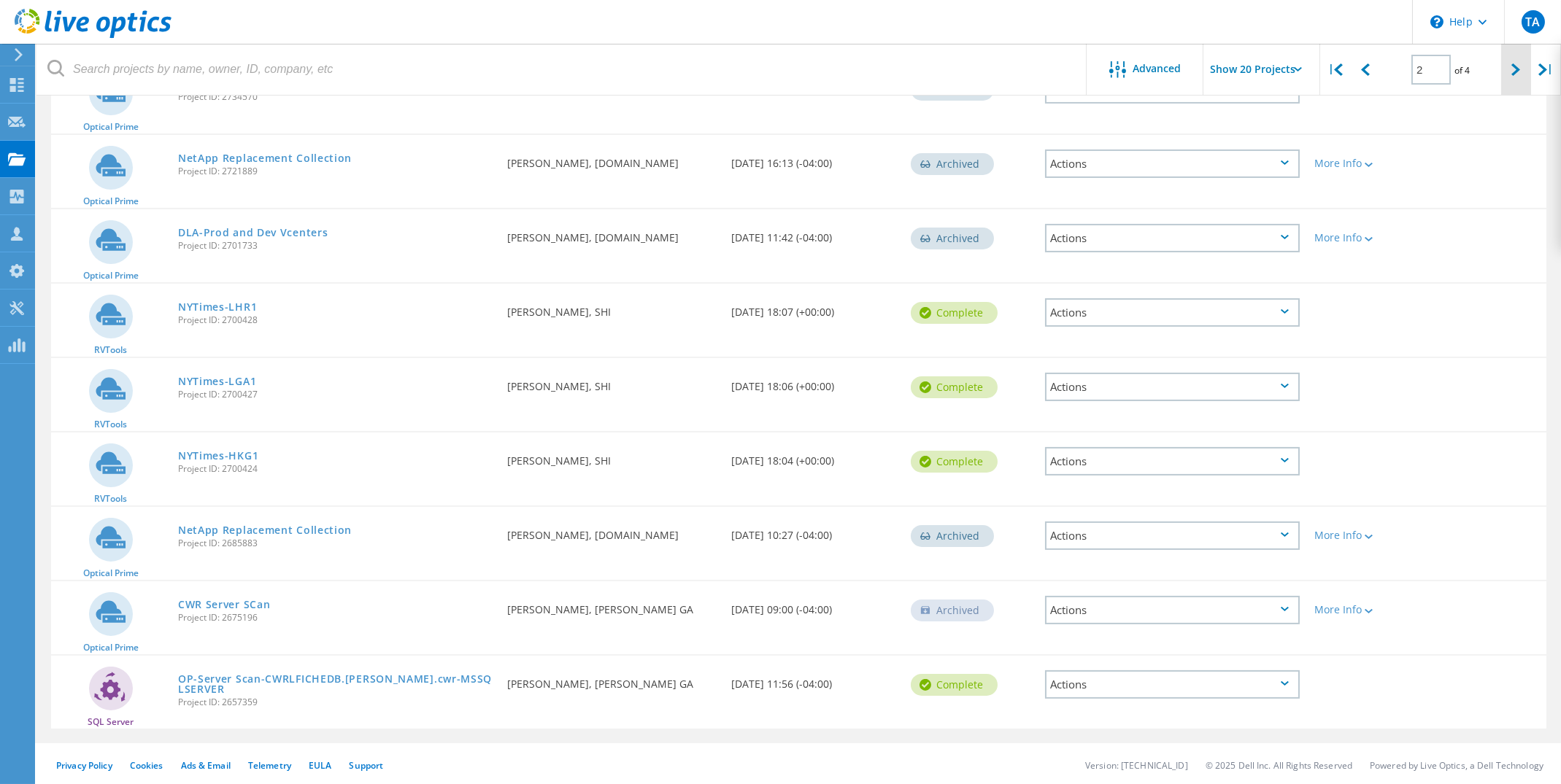
click at [1514, 82] on div at bounding box center [1516, 69] width 30 height 52
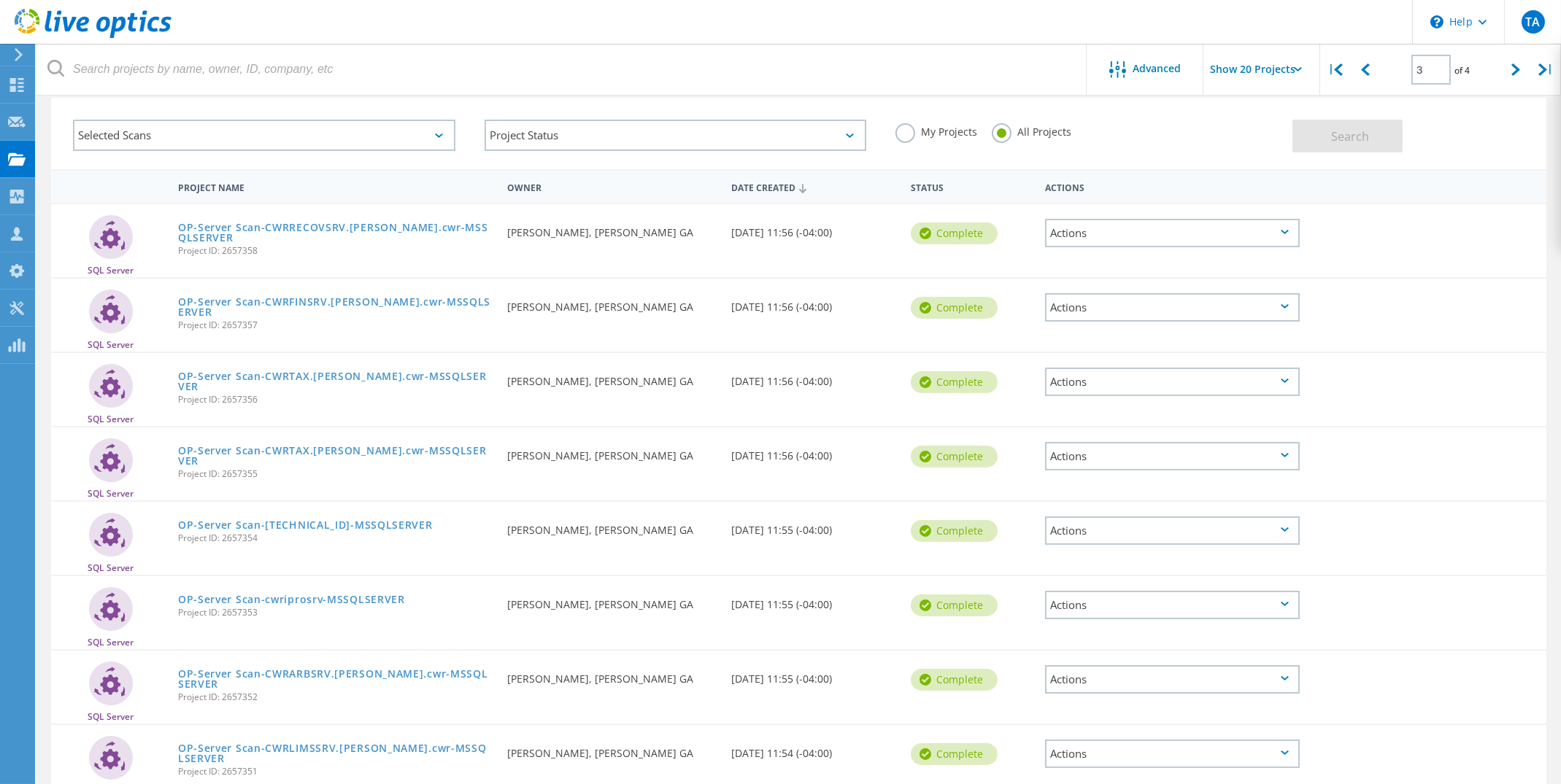
scroll to position [0, 0]
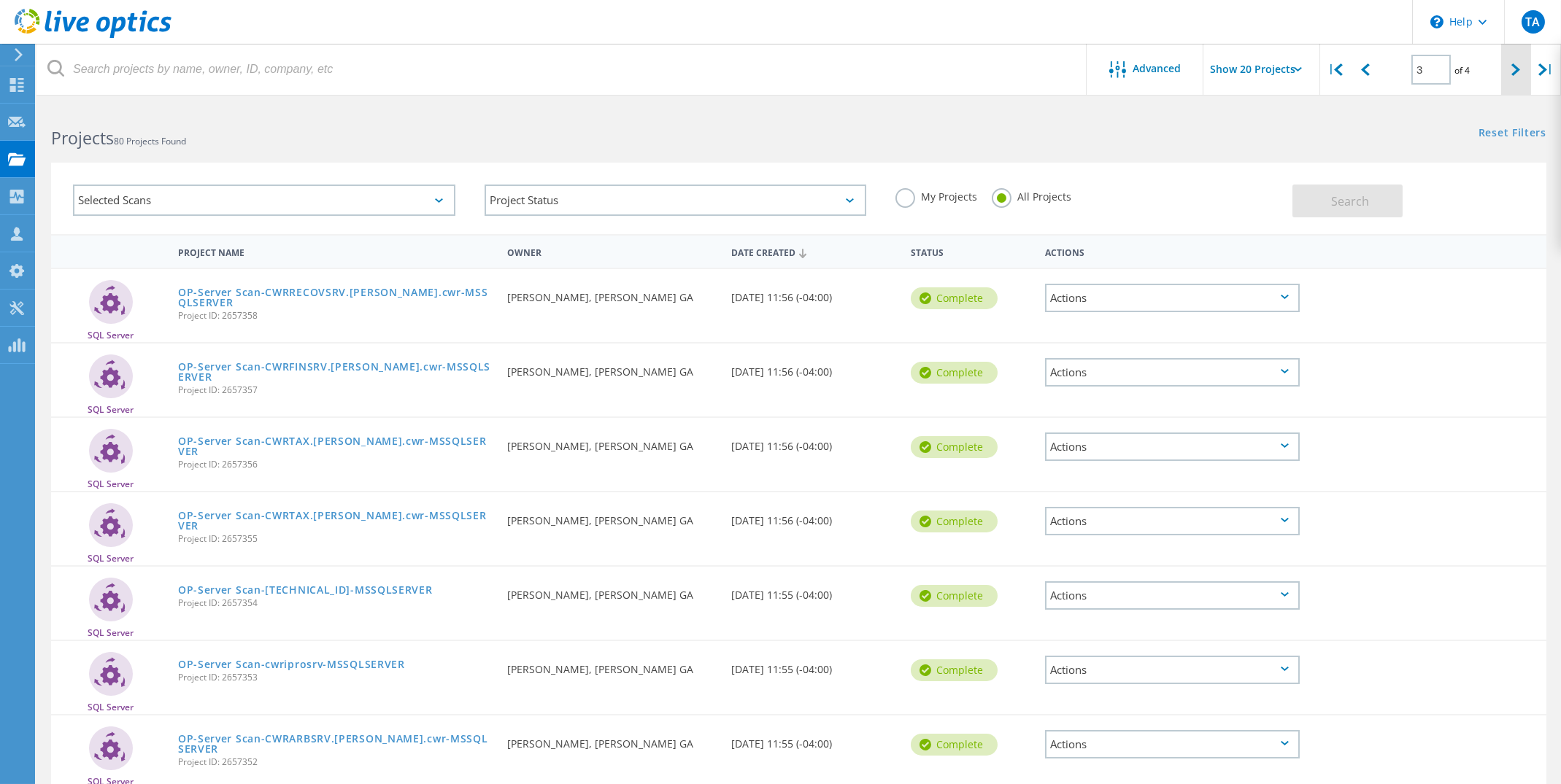
click at [1518, 70] on icon at bounding box center [1516, 69] width 9 height 13
type input "4"
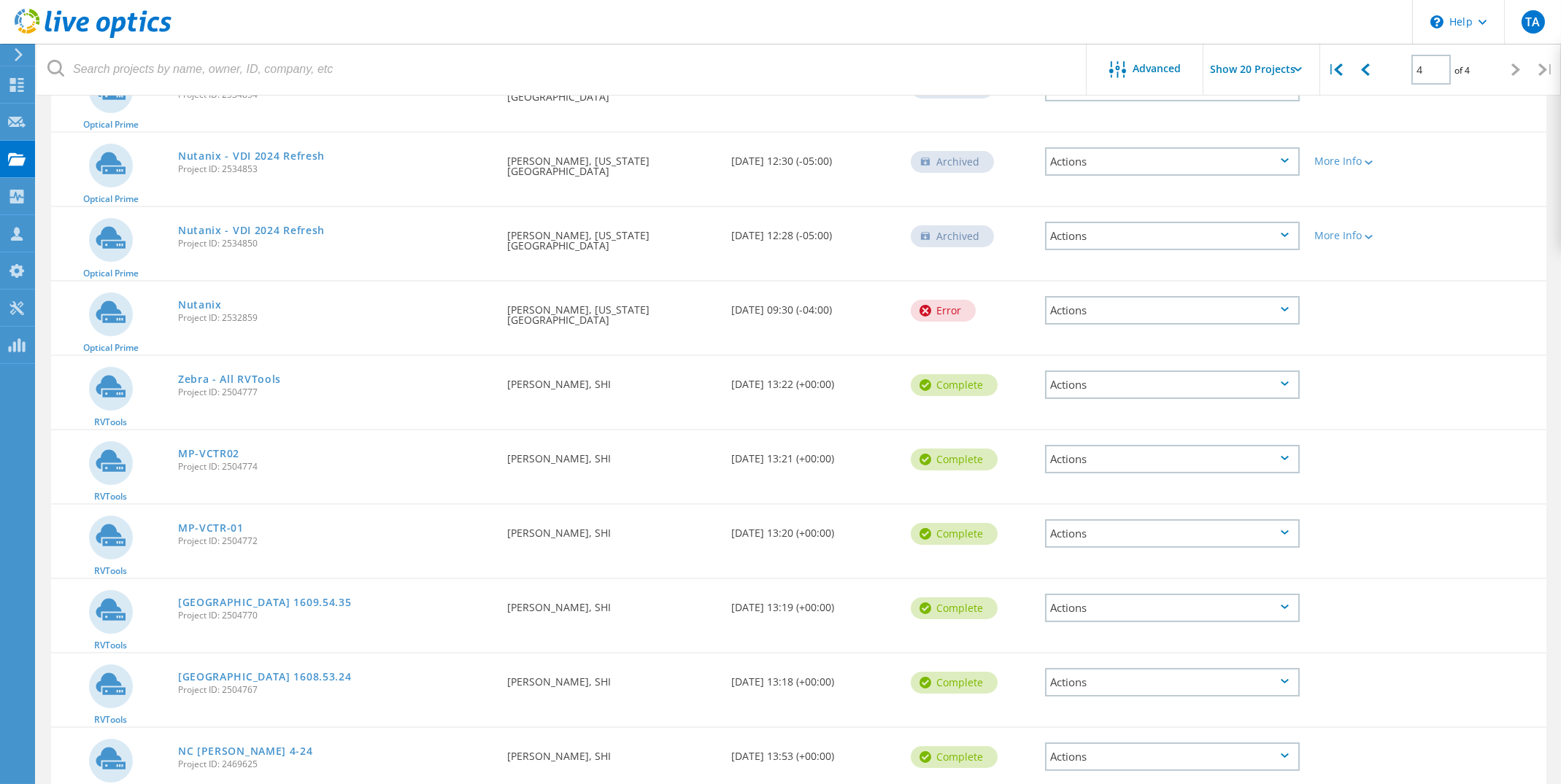
scroll to position [410, 0]
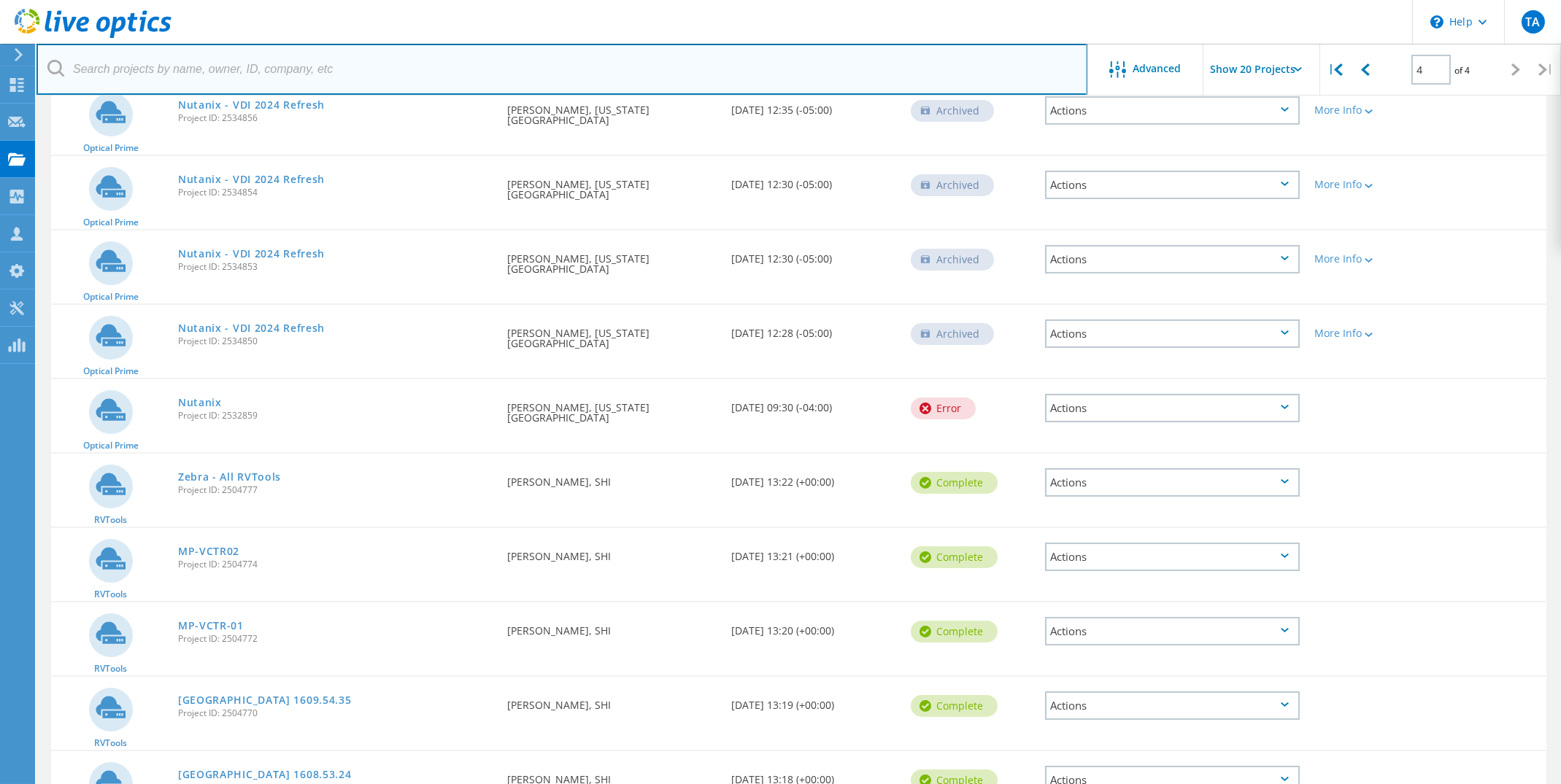
click at [351, 70] on input "text" at bounding box center [561, 69] width 1051 height 51
type input "l"
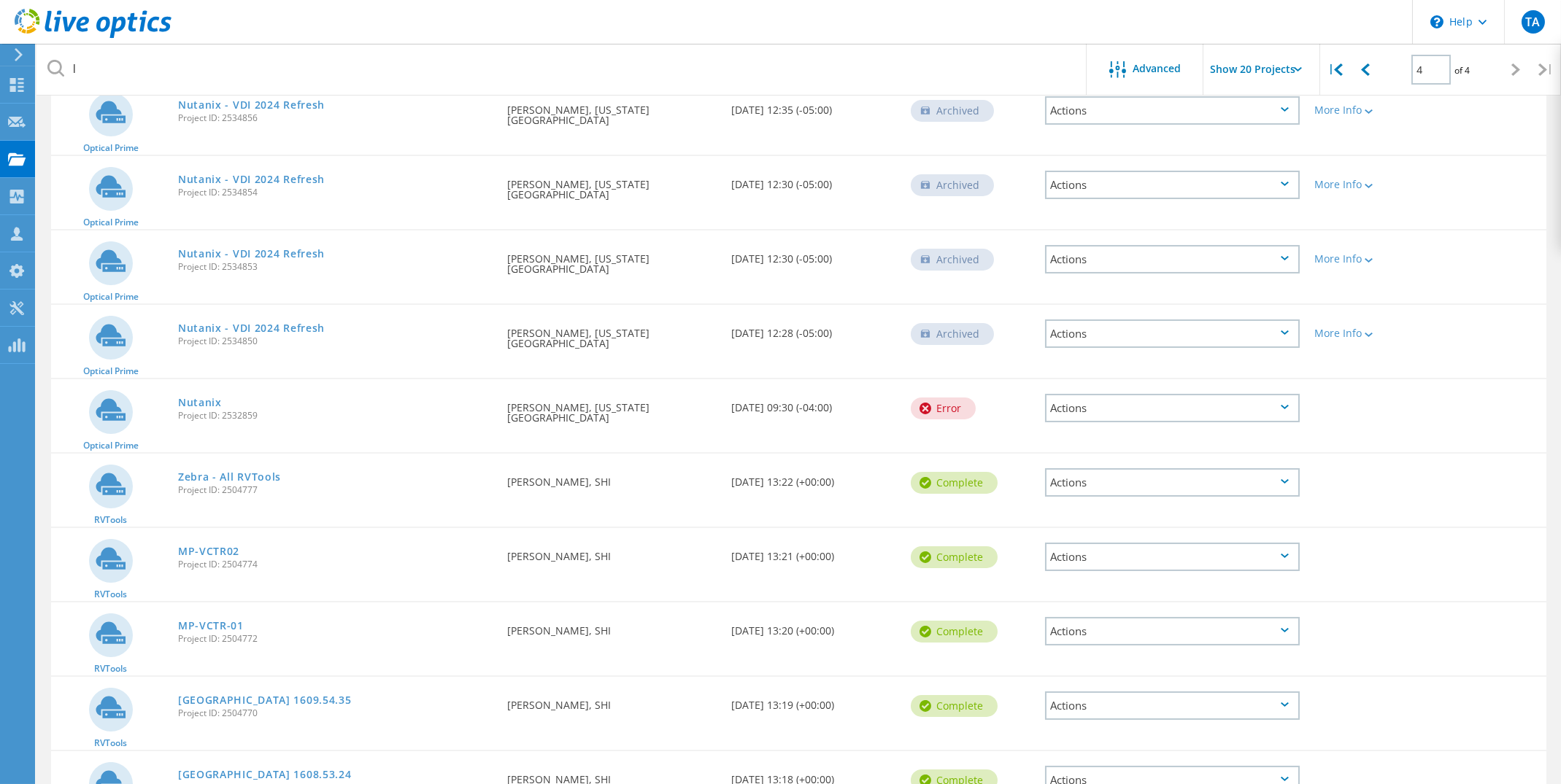
click at [55, 72] on icon at bounding box center [55, 68] width 17 height 17
click at [1336, 72] on icon at bounding box center [1338, 69] width 9 height 13
type input "1"
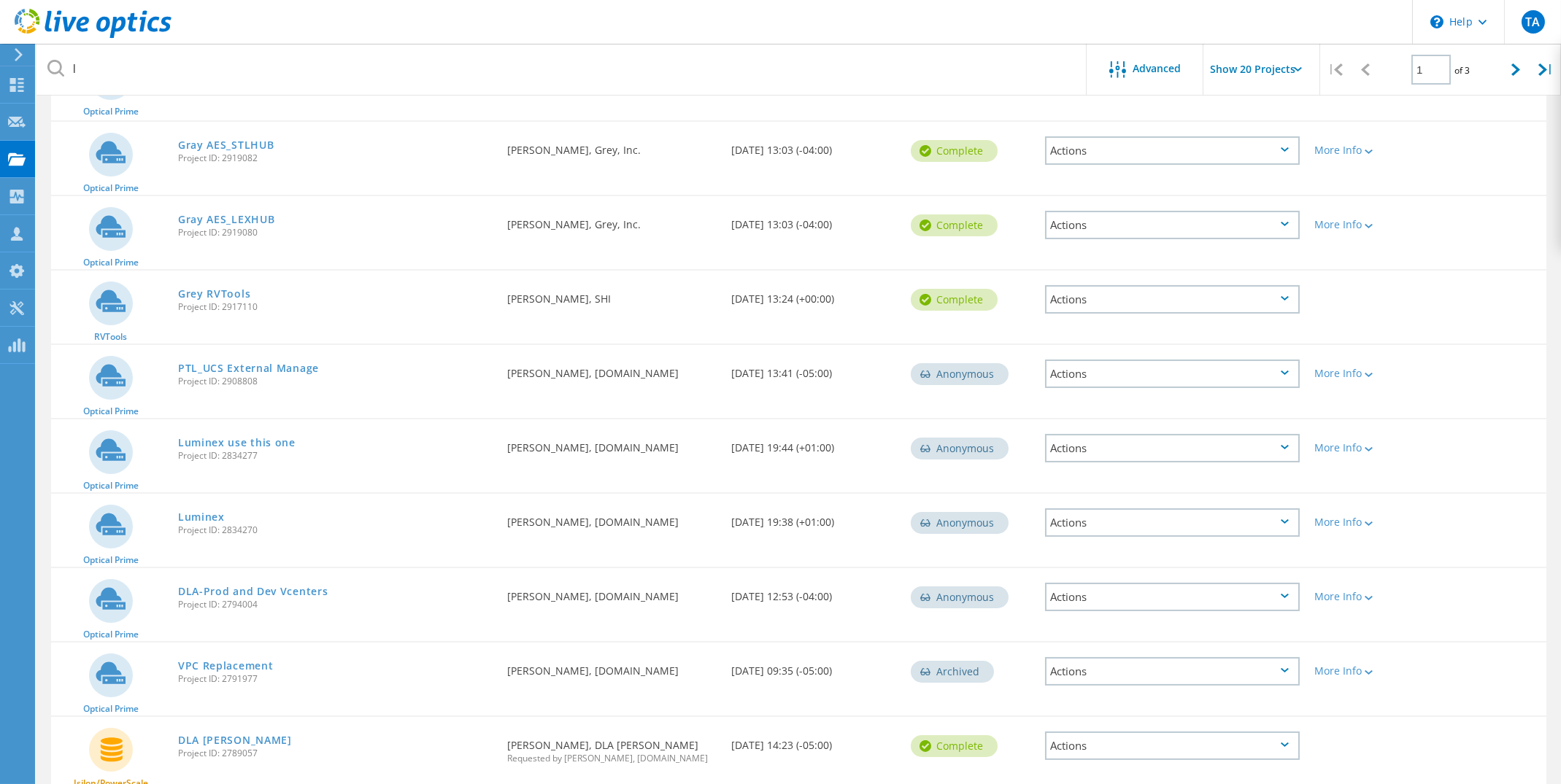
scroll to position [602, 0]
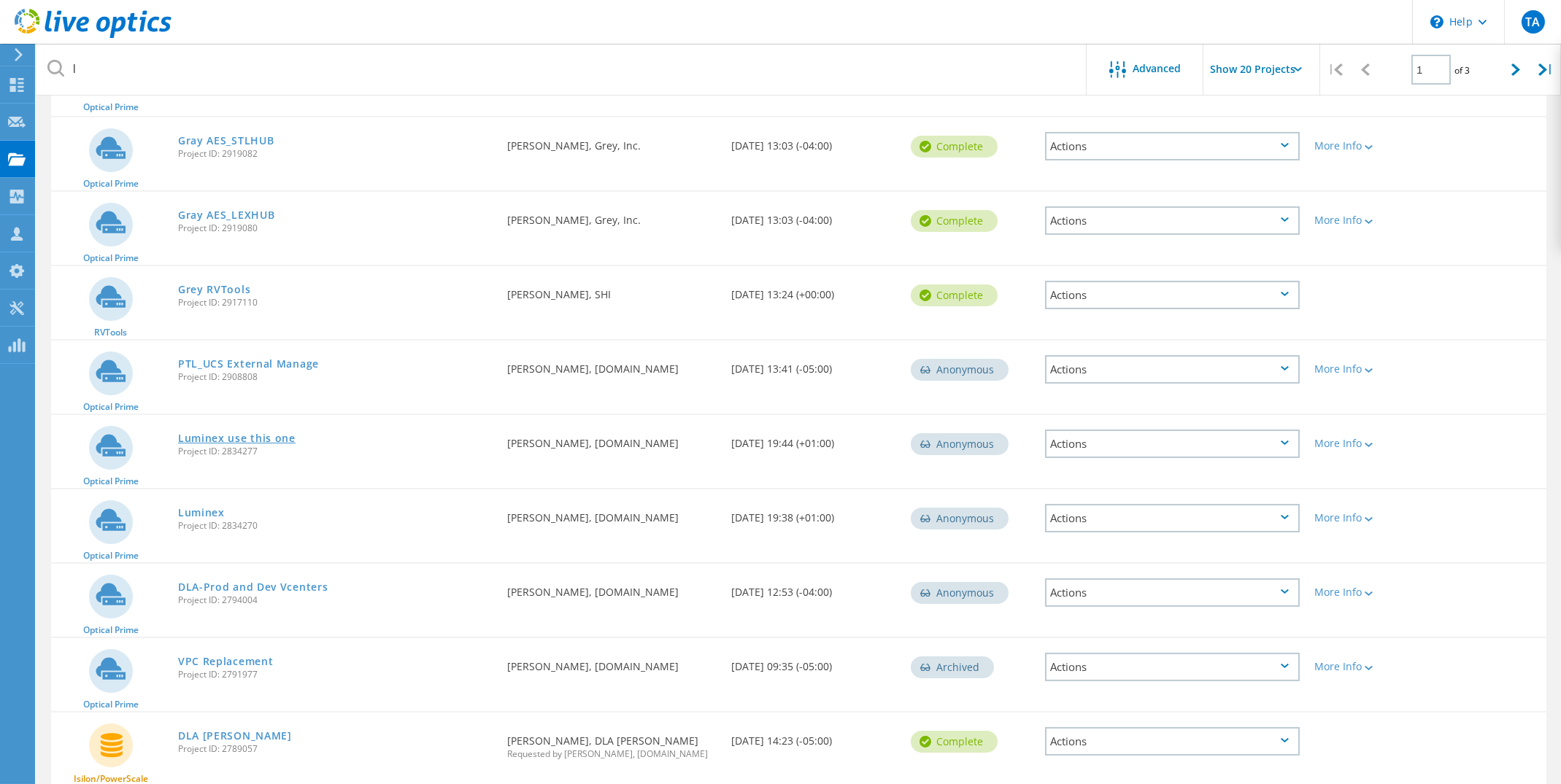
click at [278, 439] on link "Luminex use this one" at bounding box center [236, 439] width 117 height 10
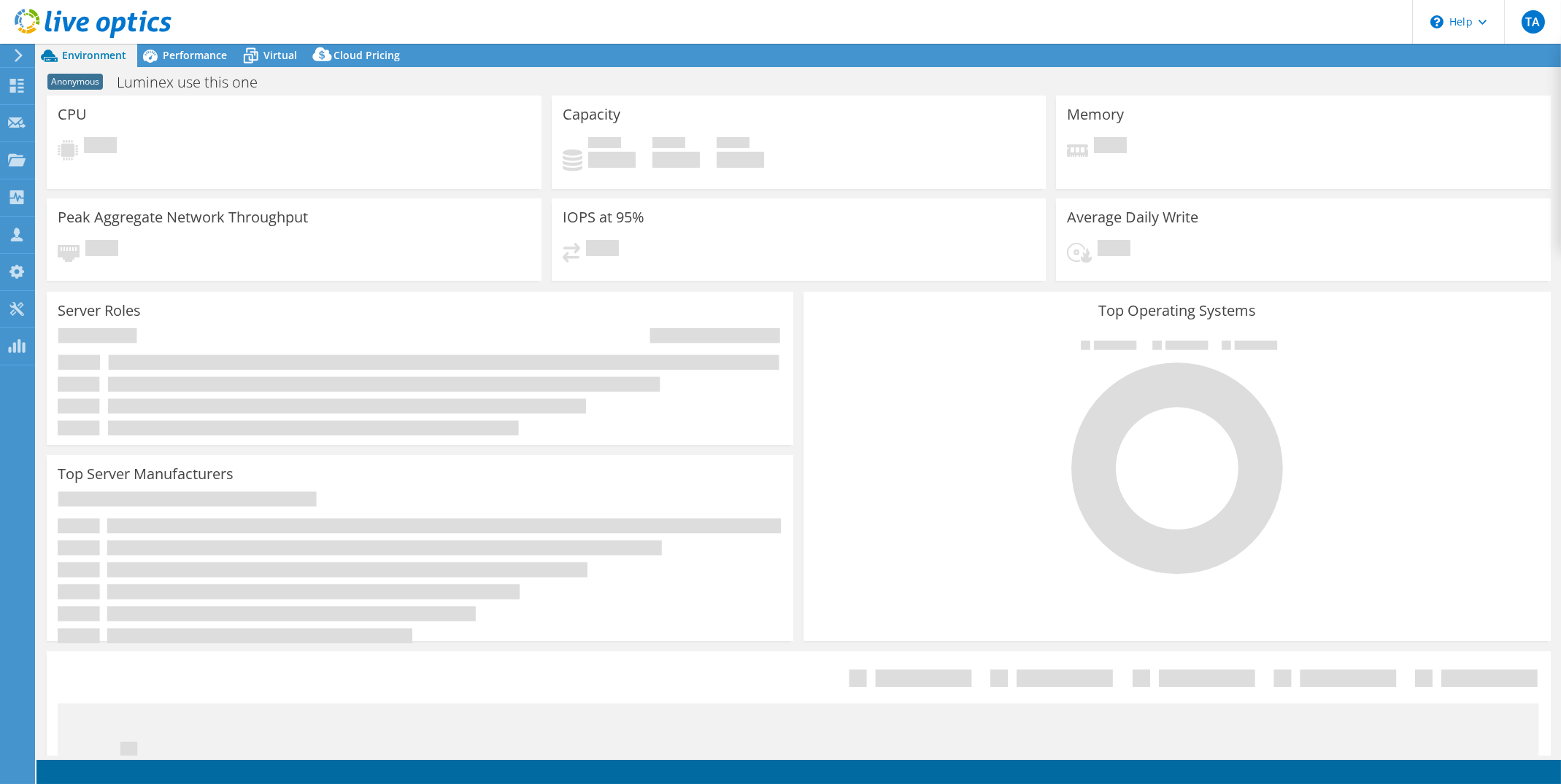
select select "USD"
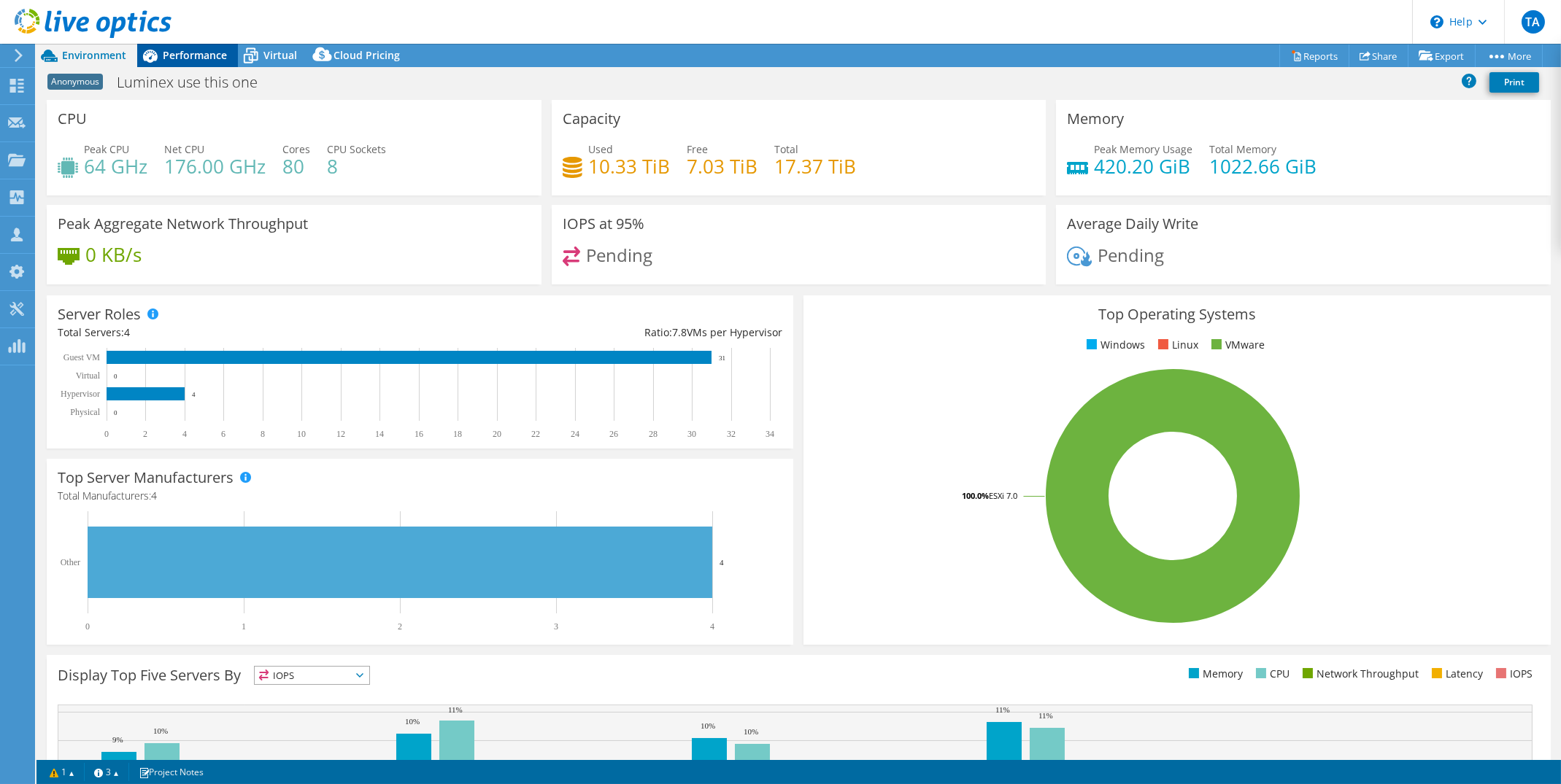
click at [199, 54] on span "Performance" at bounding box center [194, 55] width 64 height 14
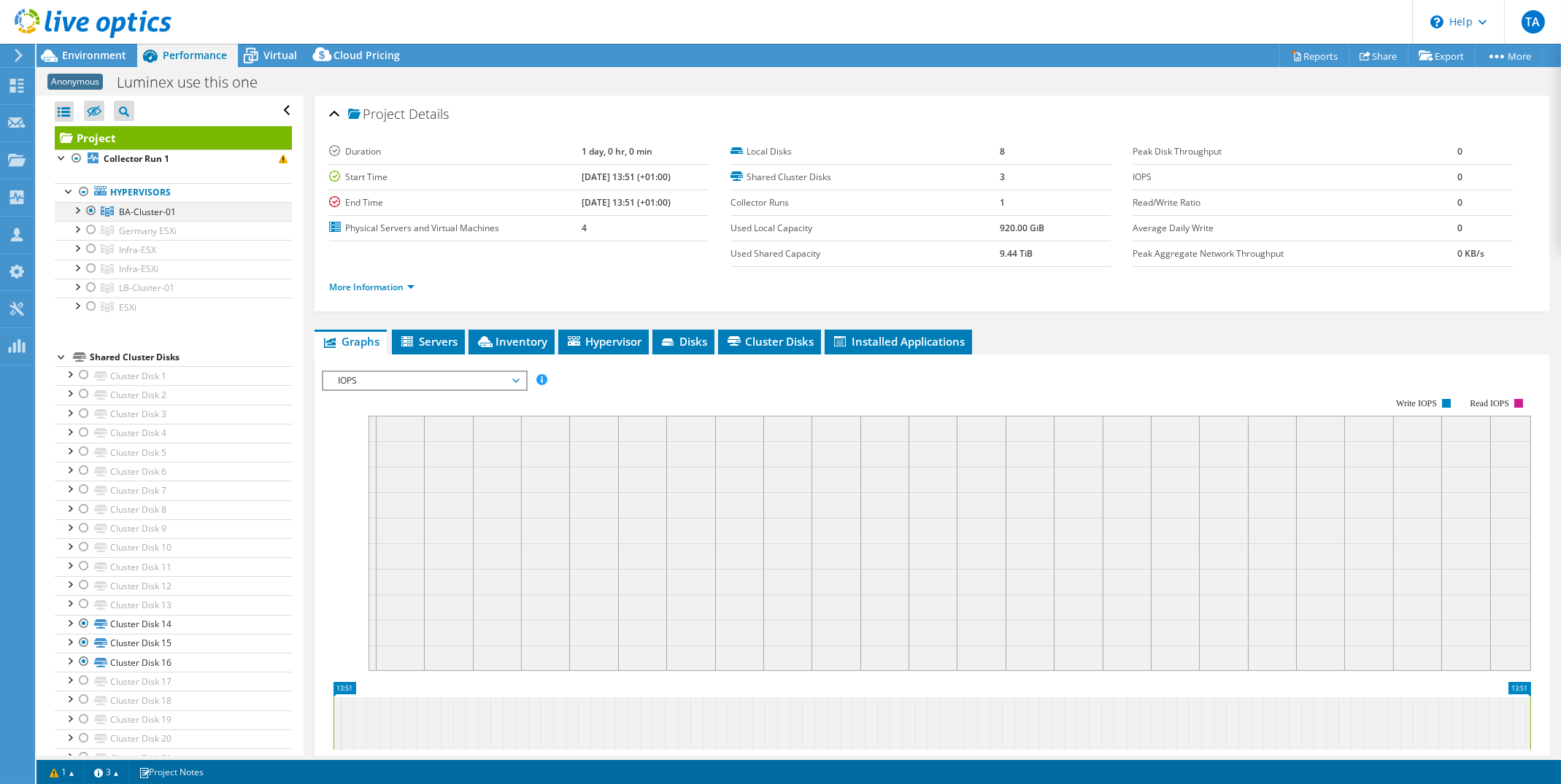
click at [78, 212] on div at bounding box center [77, 210] width 15 height 15
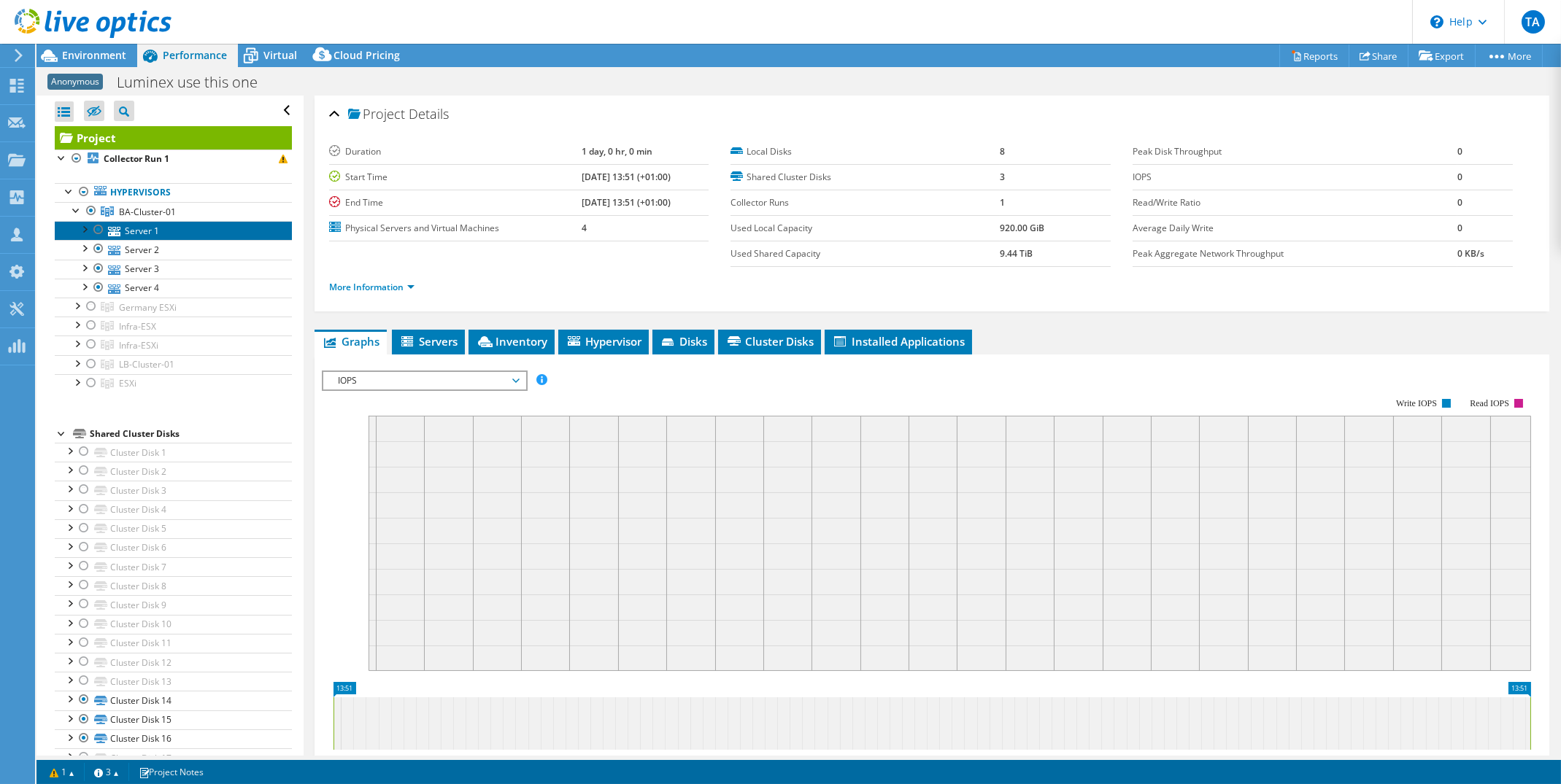
click at [126, 227] on link "Server 1" at bounding box center [173, 230] width 237 height 19
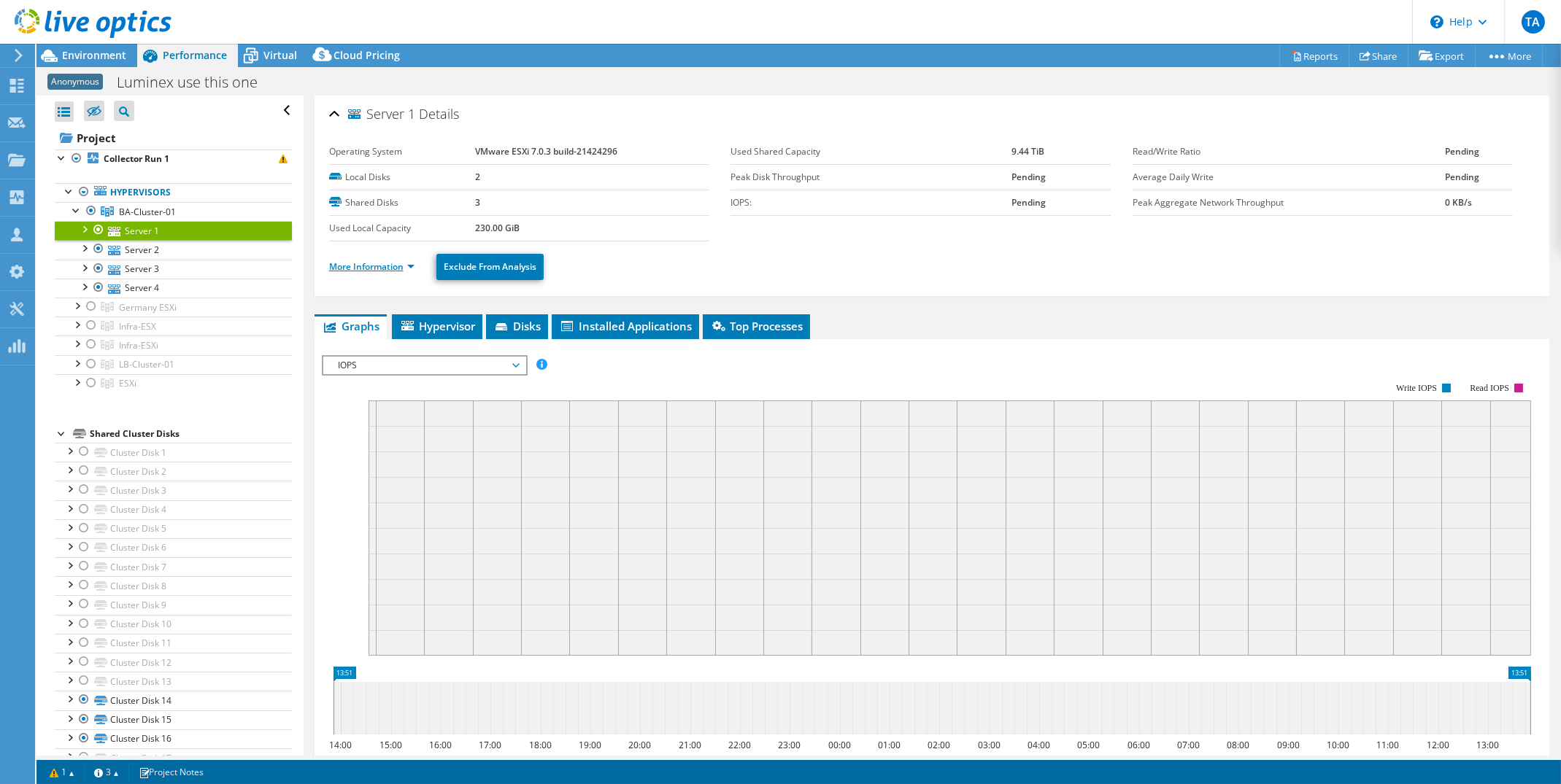
click at [408, 265] on link "More Information" at bounding box center [372, 267] width 86 height 13
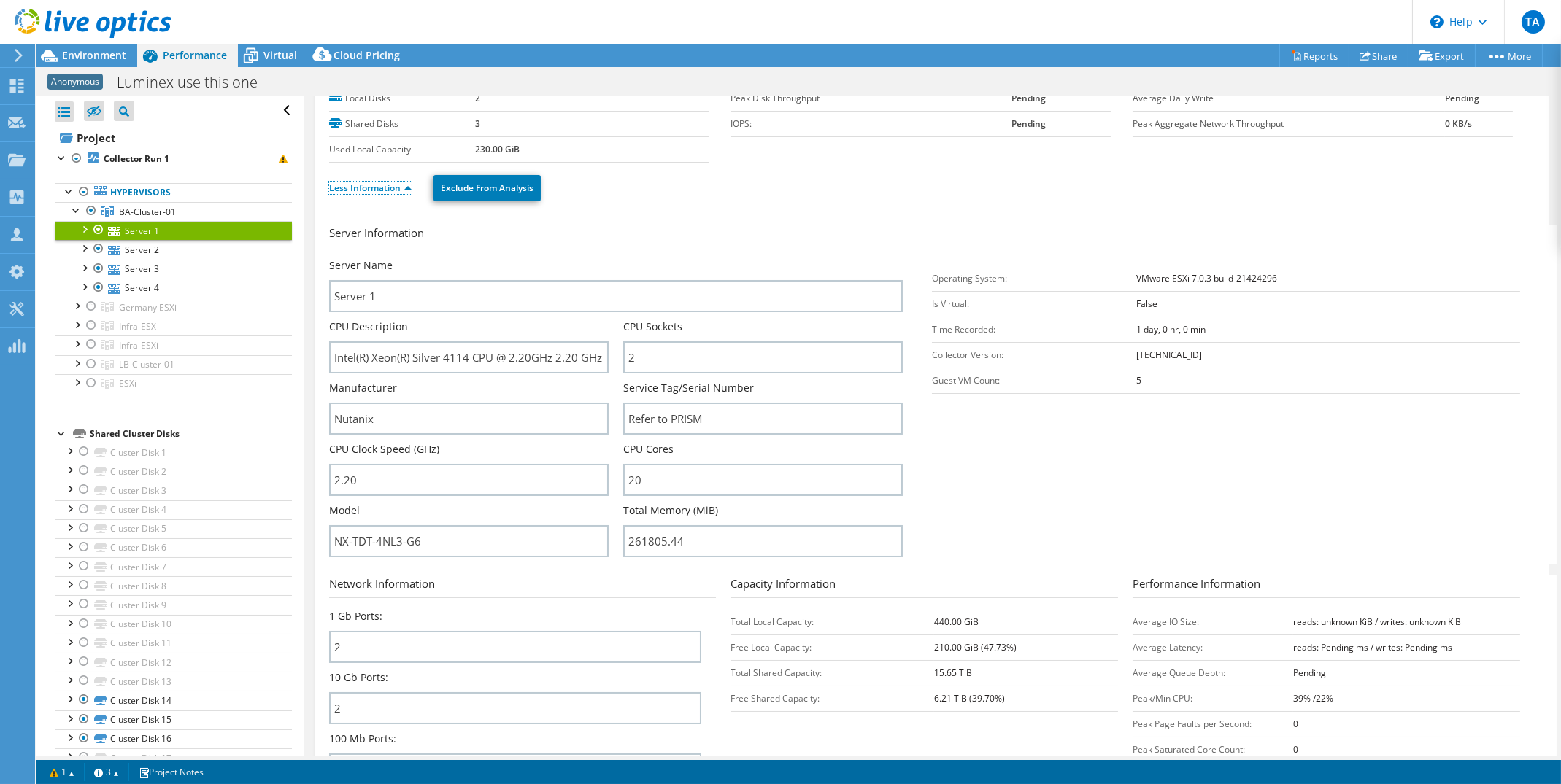
scroll to position [76, 0]
click at [102, 59] on span "Environment" at bounding box center [94, 55] width 64 height 14
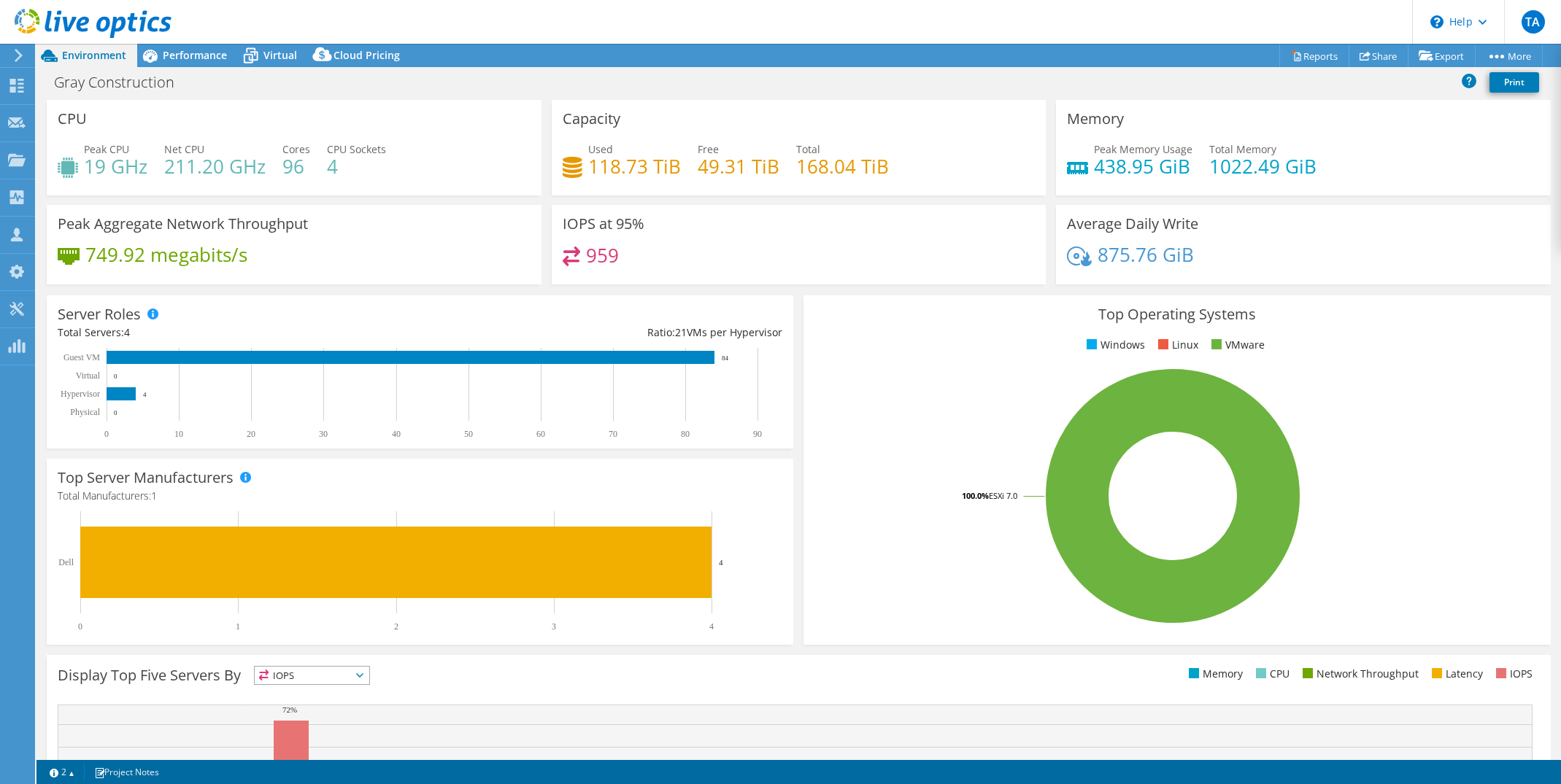
select select "USD"
